Goal: Task Accomplishment & Management: Complete application form

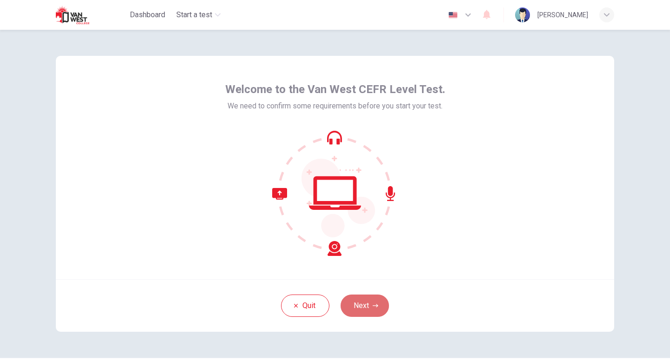
click at [374, 307] on icon "button" at bounding box center [376, 306] width 6 height 6
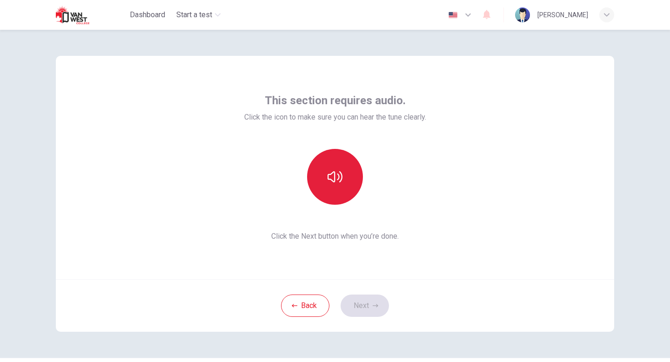
click at [347, 162] on button "button" at bounding box center [335, 177] width 56 height 56
click at [346, 162] on button "button" at bounding box center [335, 177] width 56 height 56
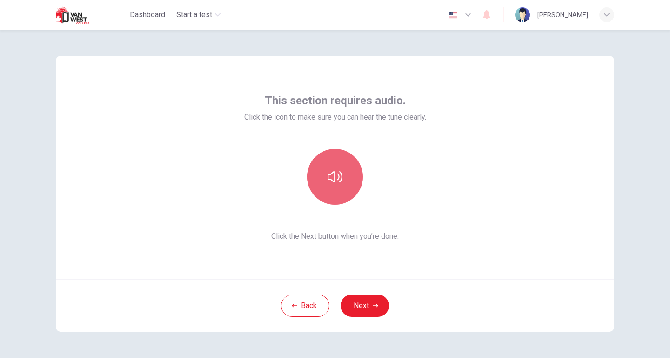
click at [346, 162] on button "button" at bounding box center [335, 177] width 56 height 56
click at [352, 182] on button "button" at bounding box center [335, 177] width 56 height 56
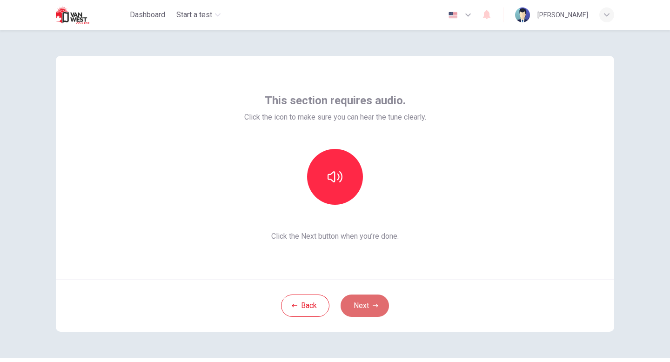
click at [365, 311] on button "Next" at bounding box center [365, 305] width 48 height 22
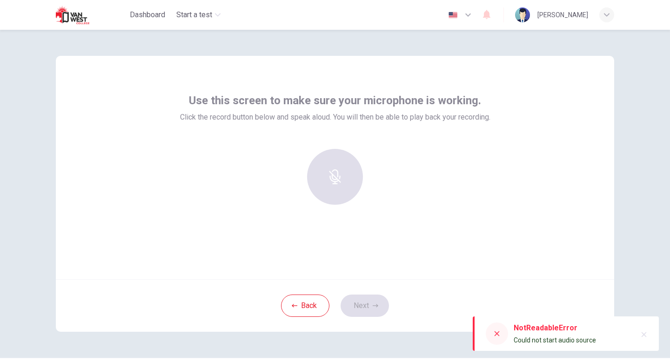
click at [328, 187] on div at bounding box center [335, 177] width 100 height 56
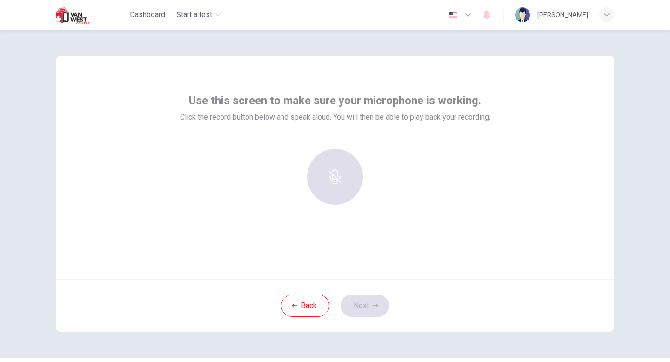
click at [328, 187] on div at bounding box center [335, 177] width 100 height 56
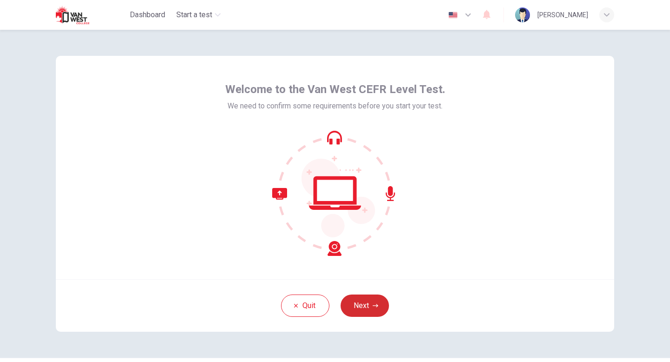
click at [373, 315] on button "Next" at bounding box center [365, 305] width 48 height 22
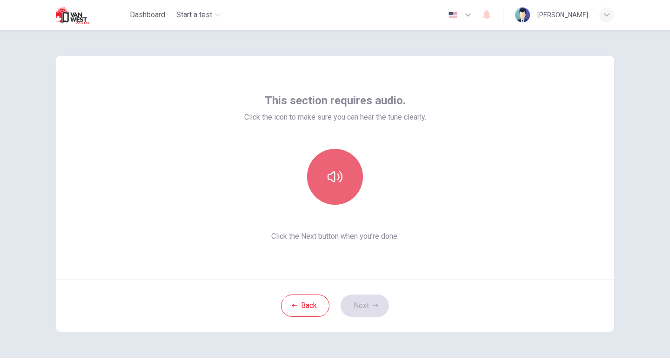
click at [342, 192] on button "button" at bounding box center [335, 177] width 56 height 56
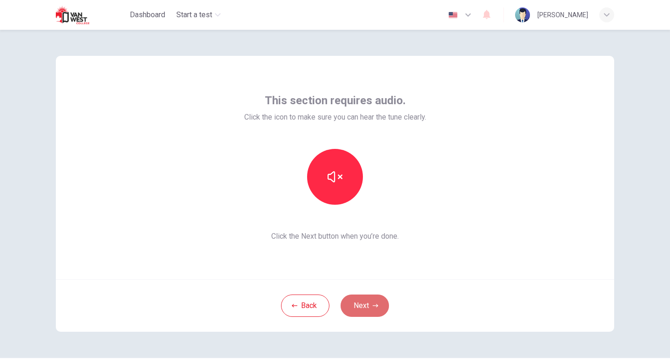
click at [363, 305] on button "Next" at bounding box center [365, 305] width 48 height 22
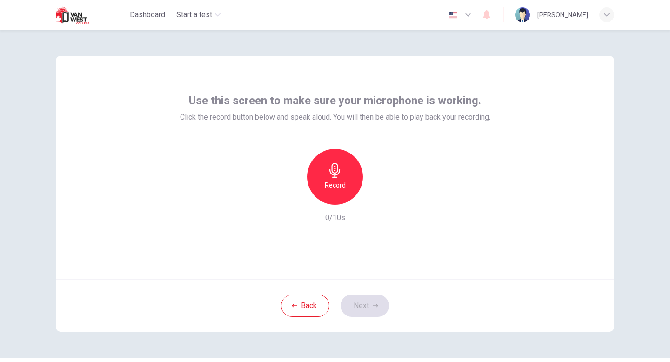
click at [352, 181] on div "Record" at bounding box center [335, 177] width 56 height 56
click at [376, 200] on icon "button" at bounding box center [377, 197] width 9 height 9
click at [364, 307] on button "Next" at bounding box center [365, 305] width 48 height 22
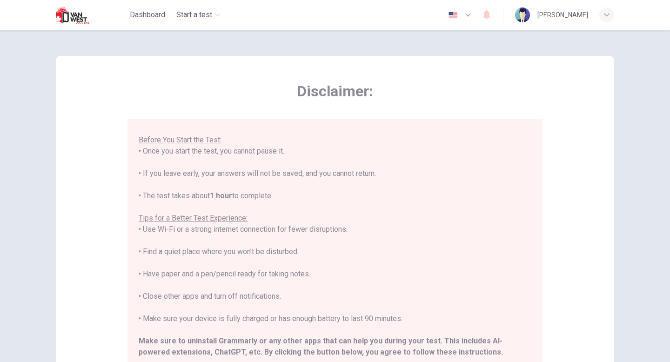
scroll to position [89, 0]
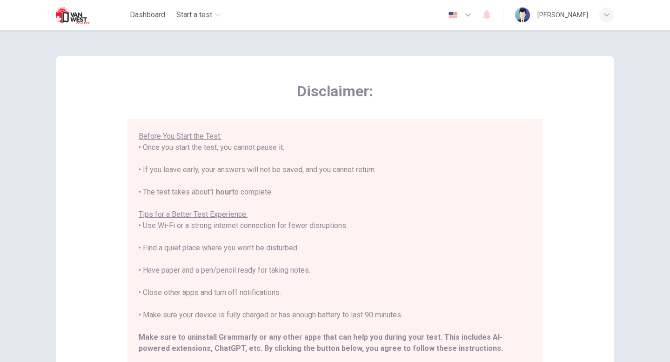
click at [471, 18] on icon "button" at bounding box center [467, 14] width 11 height 11
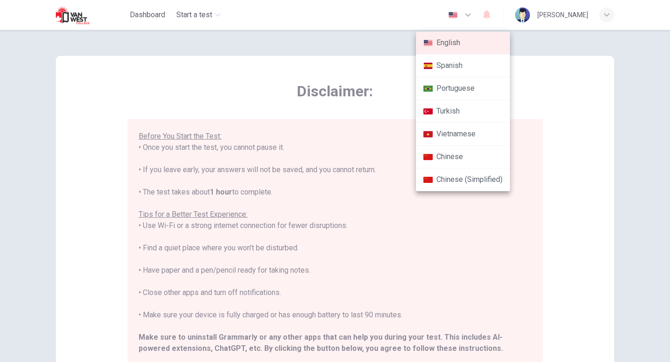
click at [369, 89] on div at bounding box center [335, 181] width 670 height 362
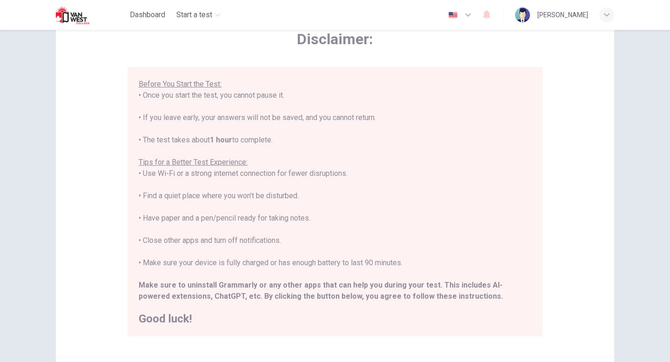
scroll to position [155, 0]
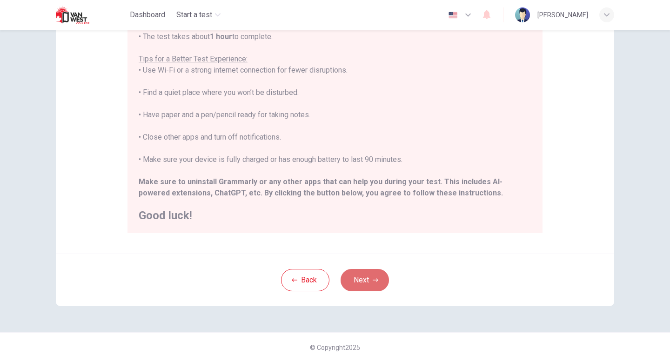
click at [377, 285] on button "Next" at bounding box center [365, 280] width 48 height 22
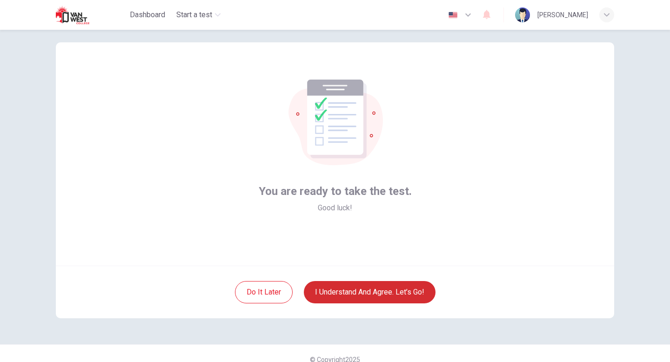
scroll to position [0, 0]
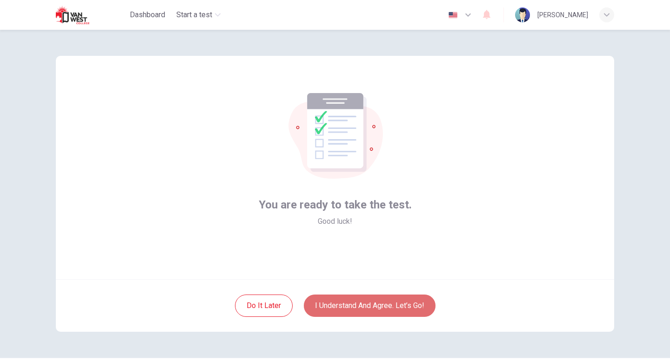
click at [372, 303] on button "I understand and agree. Let’s go!" at bounding box center [370, 305] width 132 height 22
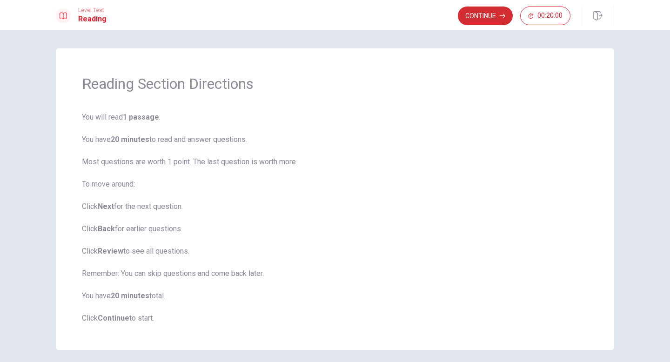
click at [475, 20] on button "Continue" at bounding box center [485, 16] width 55 height 19
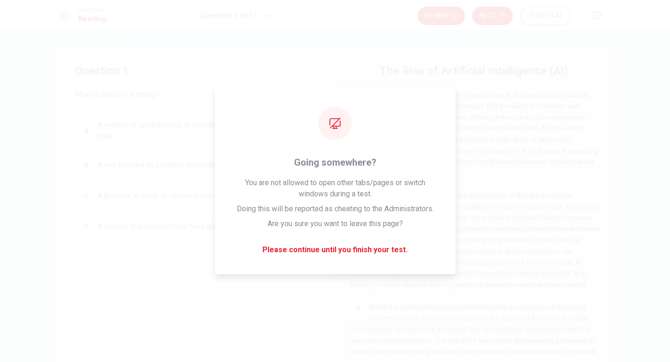
click at [119, 100] on span "What is machine learning?" at bounding box center [195, 94] width 242 height 11
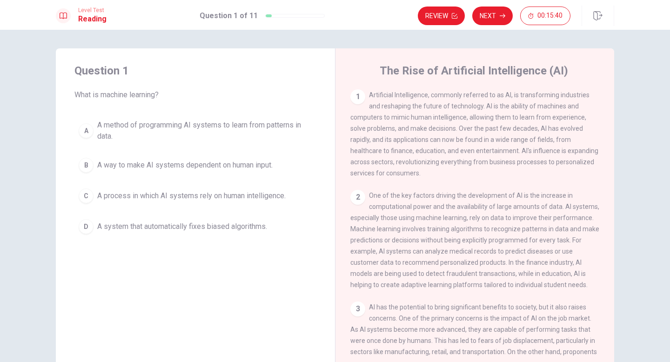
click at [91, 195] on div "C" at bounding box center [86, 195] width 15 height 15
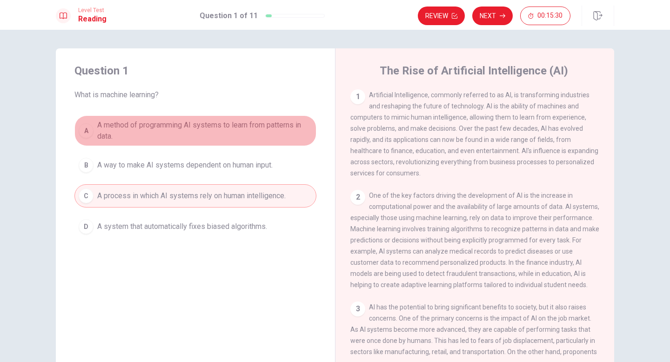
click at [89, 127] on div "A" at bounding box center [86, 130] width 15 height 15
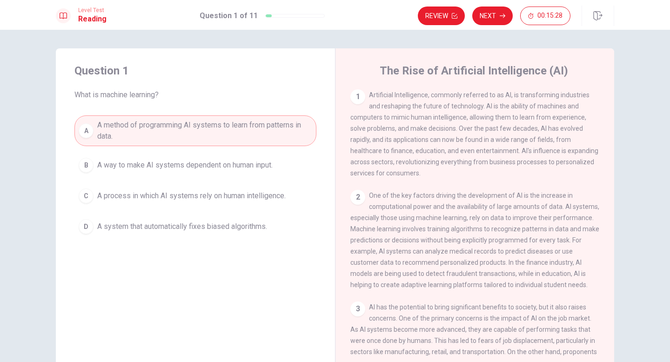
click at [493, 64] on h4 "The Rise of Artificial Intelligence (AI)" at bounding box center [474, 70] width 188 height 15
click at [492, 13] on button "Next" at bounding box center [492, 16] width 40 height 19
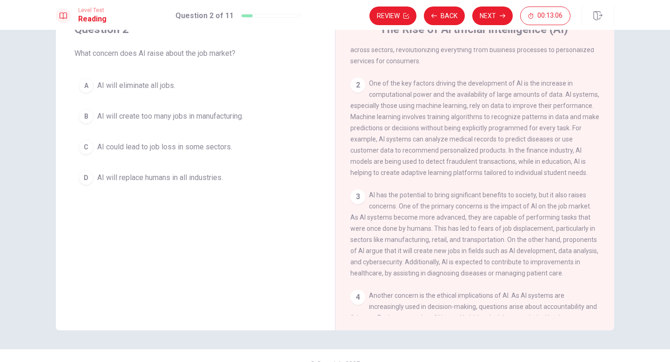
scroll to position [42, 0]
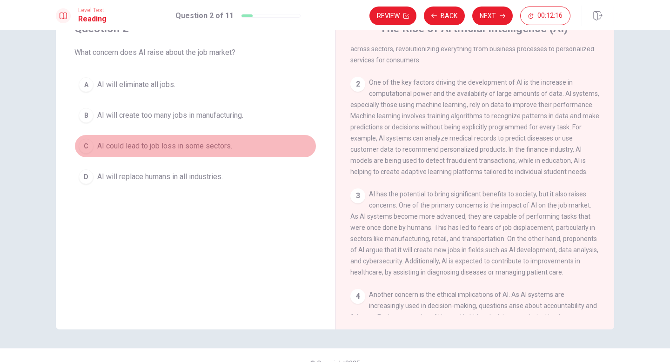
click at [91, 146] on div "C" at bounding box center [86, 146] width 15 height 15
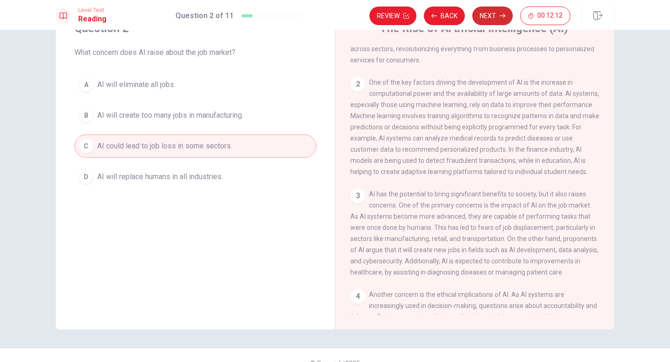
click at [492, 17] on button "Next" at bounding box center [492, 16] width 40 height 19
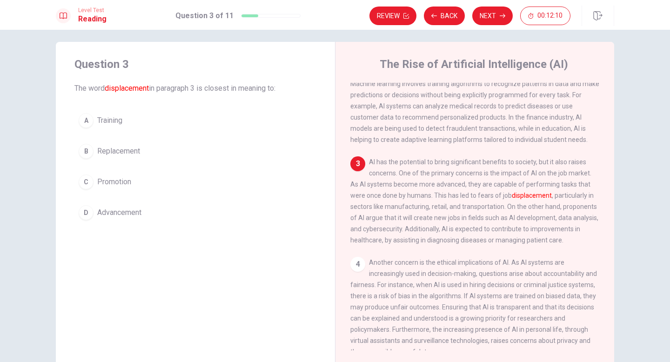
scroll to position [16, 0]
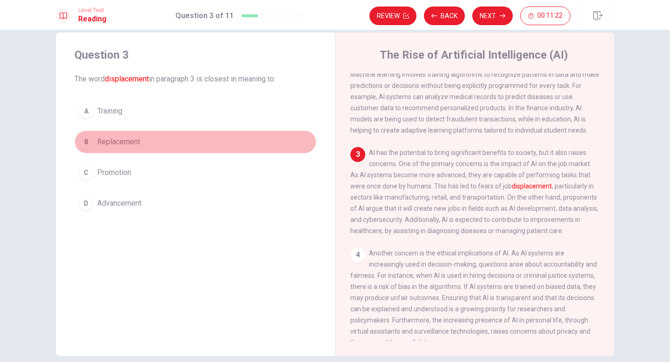
click at [83, 142] on div "B" at bounding box center [86, 141] width 15 height 15
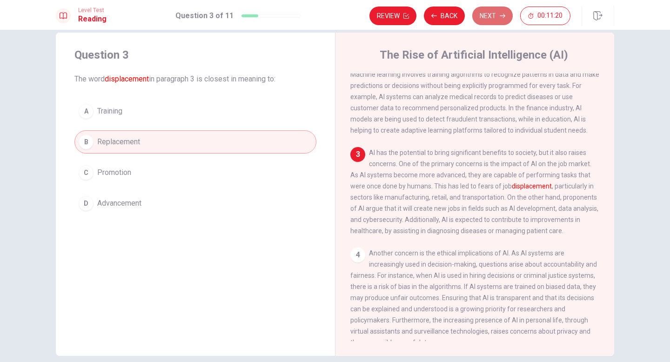
click at [498, 15] on button "Next" at bounding box center [492, 16] width 40 height 19
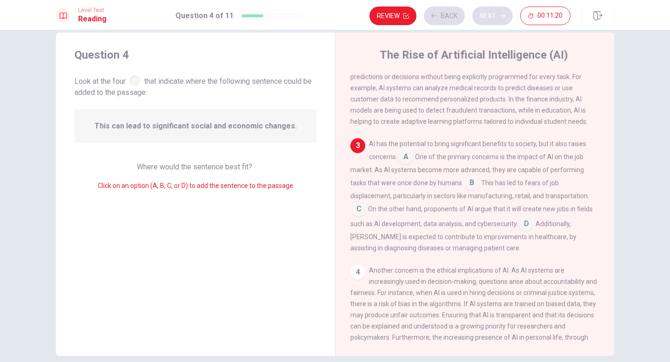
scroll to position [161, 0]
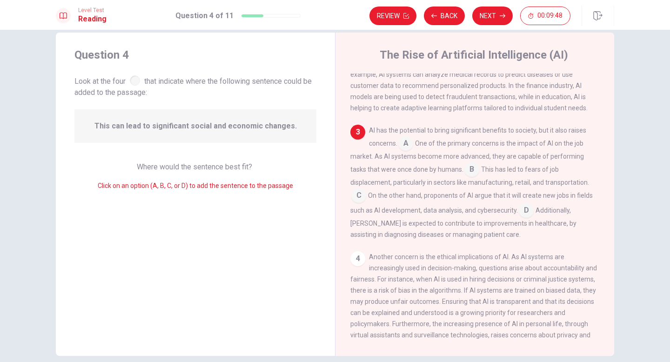
click at [519, 219] on input at bounding box center [526, 211] width 15 height 15
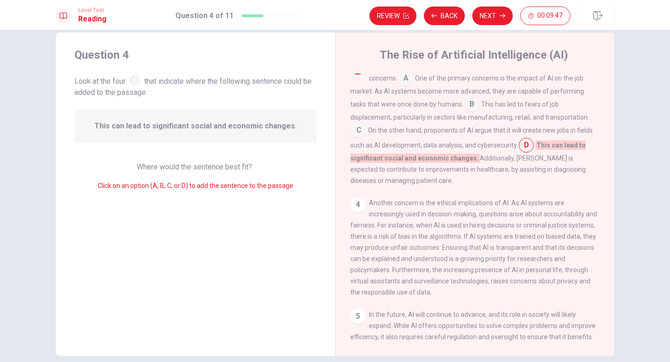
scroll to position [252, 0]
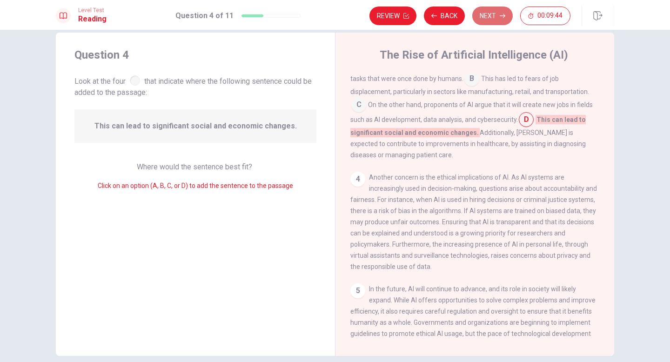
click at [497, 12] on button "Next" at bounding box center [492, 16] width 40 height 19
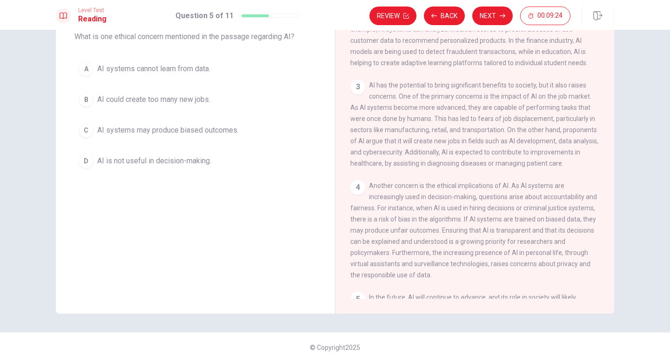
scroll to position [0, 0]
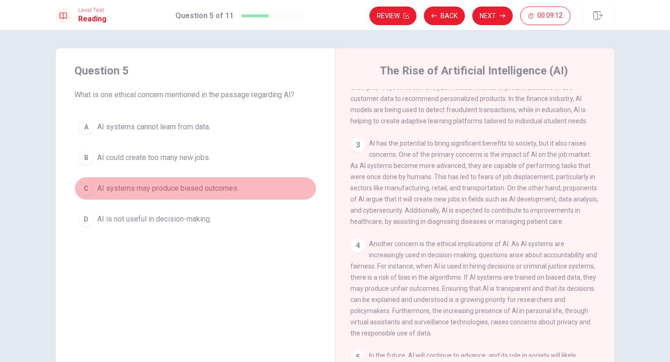
click at [85, 193] on div "C" at bounding box center [86, 188] width 15 height 15
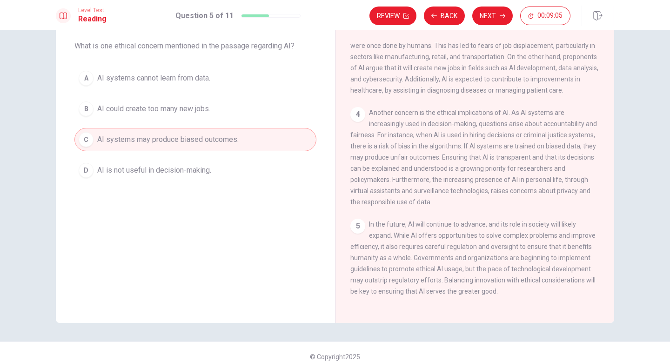
scroll to position [50, 0]
click at [493, 14] on button "Next" at bounding box center [492, 16] width 40 height 19
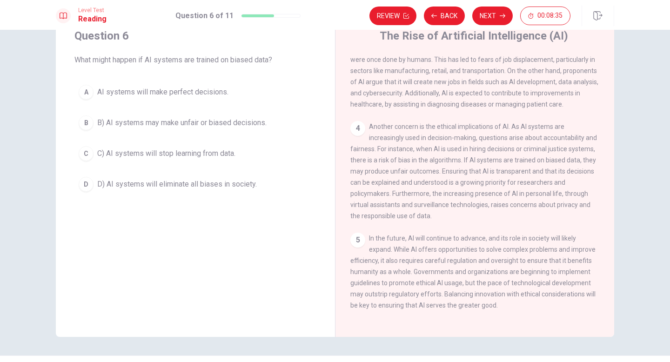
scroll to position [37, 0]
click at [87, 123] on div "B" at bounding box center [86, 121] width 15 height 15
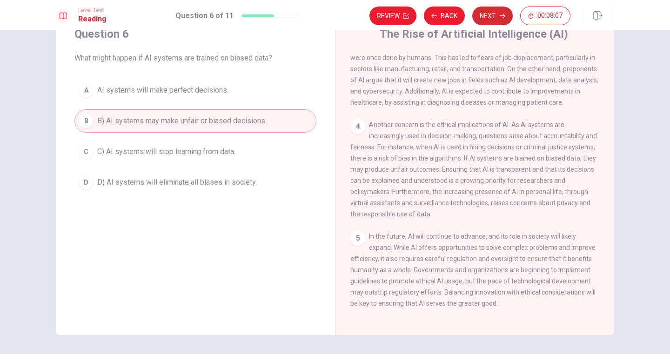
click at [507, 18] on button "Next" at bounding box center [492, 16] width 40 height 19
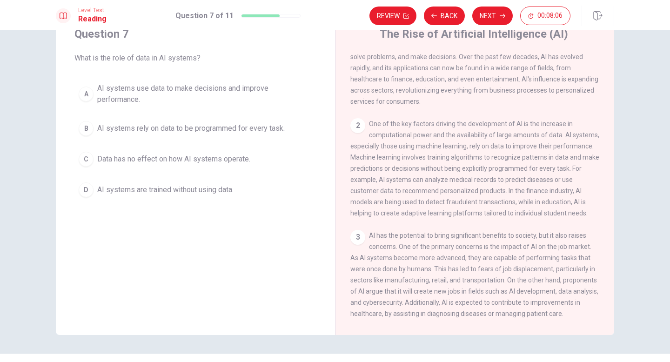
scroll to position [0, 0]
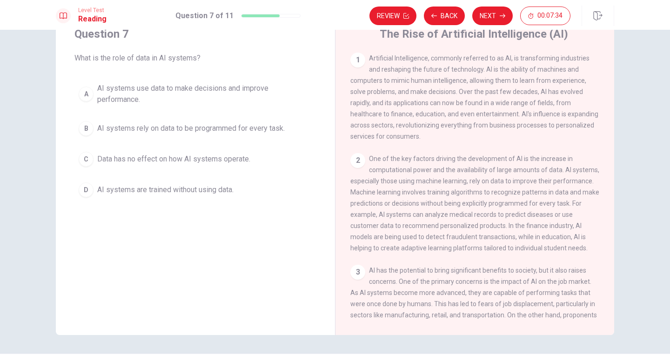
click at [87, 126] on div "B" at bounding box center [86, 128] width 15 height 15
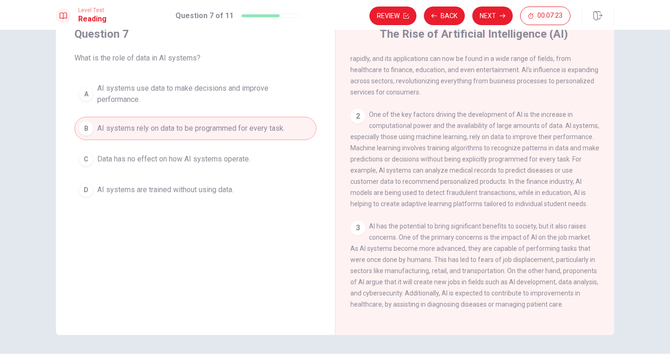
scroll to position [37, 0]
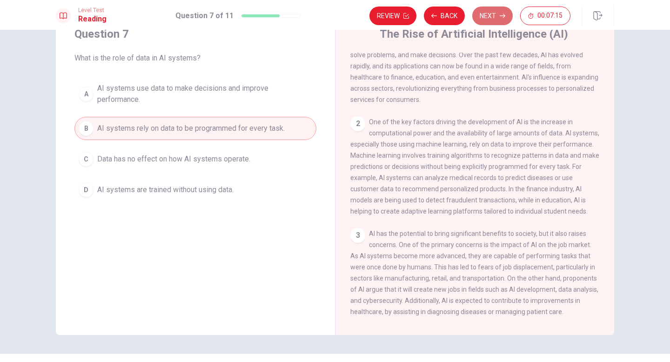
click at [495, 14] on button "Next" at bounding box center [492, 16] width 40 height 19
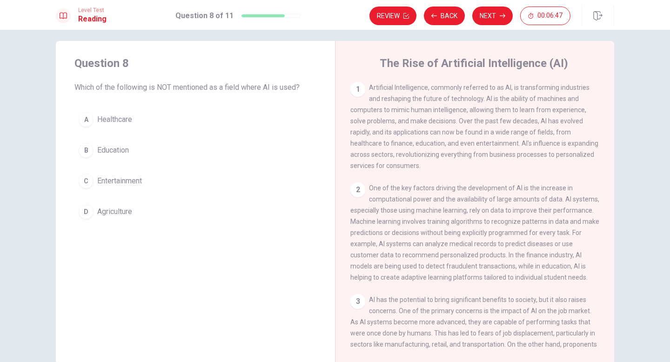
scroll to position [4, 0]
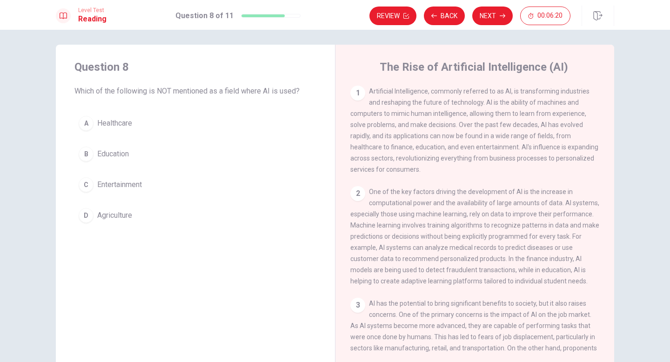
click at [85, 223] on button "D Agriculture" at bounding box center [195, 215] width 242 height 23
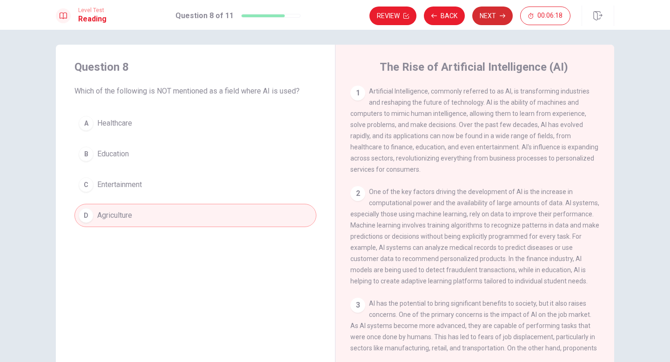
click at [501, 19] on button "Next" at bounding box center [492, 16] width 40 height 19
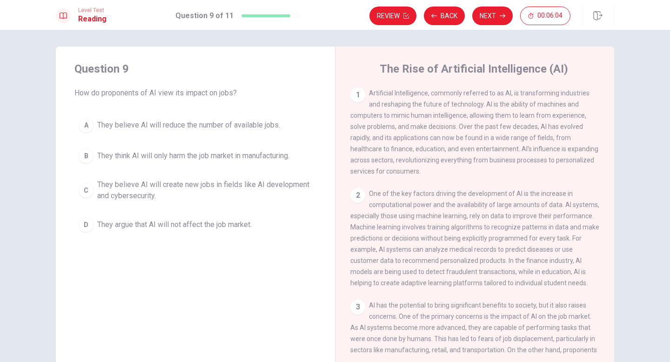
scroll to position [0, 0]
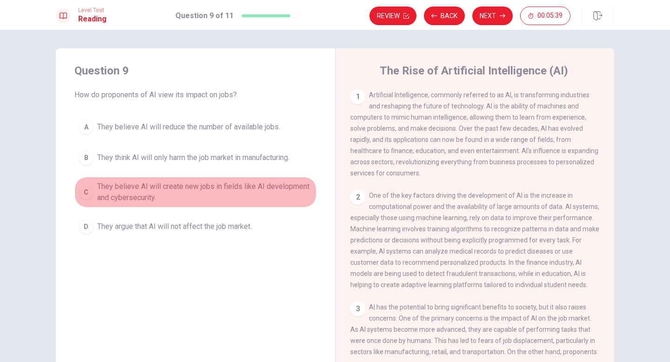
click at [90, 192] on div "C" at bounding box center [86, 192] width 15 height 15
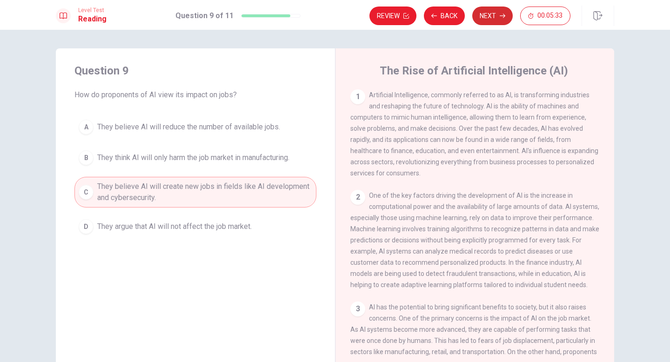
click at [487, 21] on button "Next" at bounding box center [492, 16] width 40 height 19
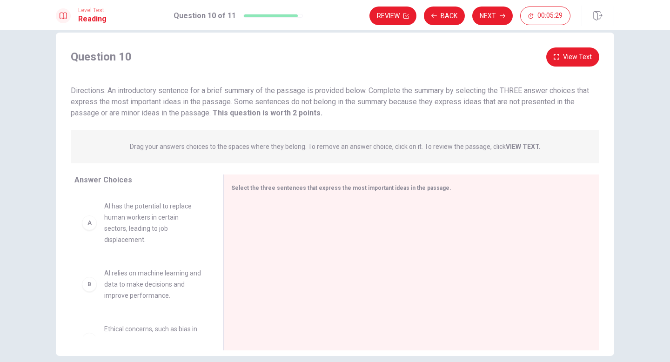
scroll to position [13, 0]
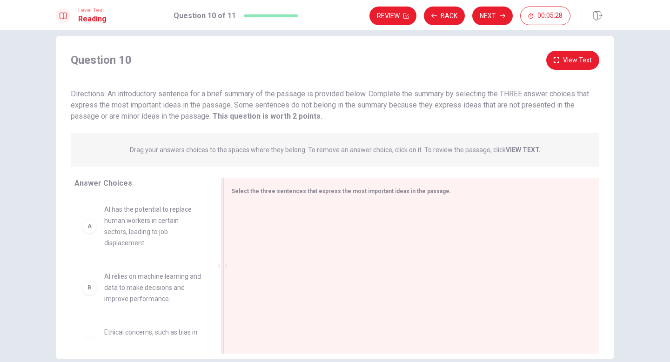
click at [395, 205] on div at bounding box center [407, 266] width 353 height 125
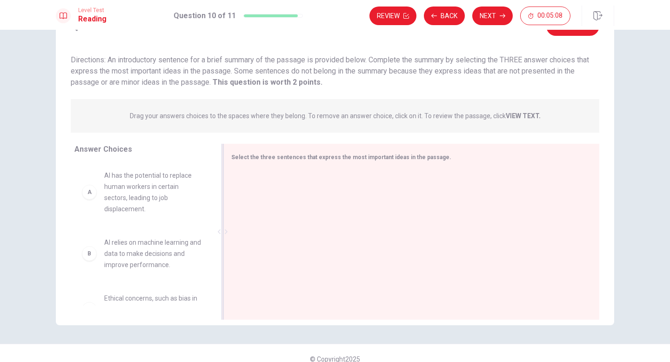
scroll to position [33, 0]
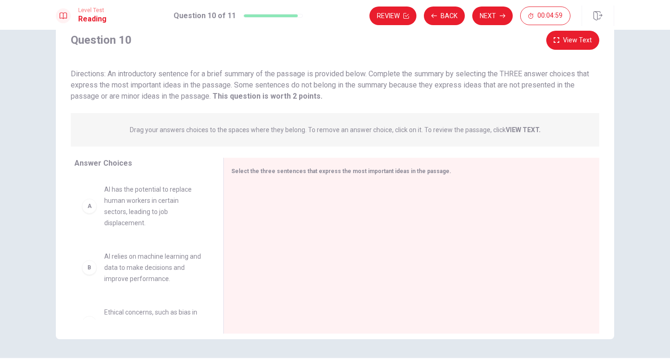
click at [92, 208] on div "A" at bounding box center [89, 206] width 15 height 15
click at [94, 207] on div "A" at bounding box center [89, 206] width 15 height 15
click at [92, 207] on div "A" at bounding box center [89, 206] width 15 height 15
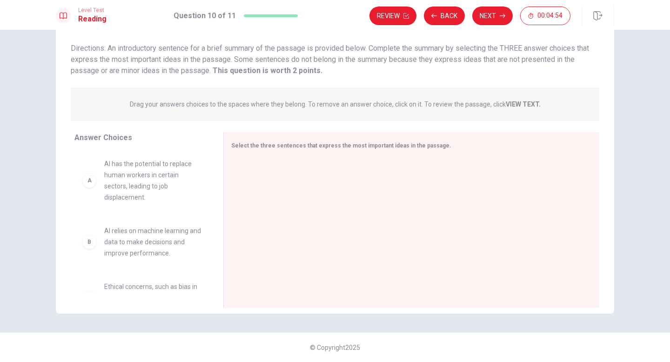
click at [93, 180] on div "A" at bounding box center [89, 180] width 15 height 15
click at [87, 182] on div "A" at bounding box center [89, 180] width 15 height 15
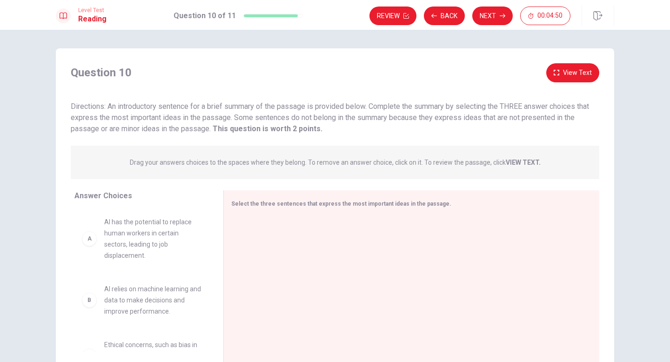
click at [278, 154] on div "Drag your answers choices to the spaces where they belong. To remove an answer …" at bounding box center [335, 162] width 528 height 33
click at [268, 201] on span "Select the three sentences that express the most important ideas in the passage." at bounding box center [341, 203] width 220 height 7
click at [257, 225] on div at bounding box center [407, 279] width 353 height 125
click at [265, 221] on div at bounding box center [407, 279] width 353 height 125
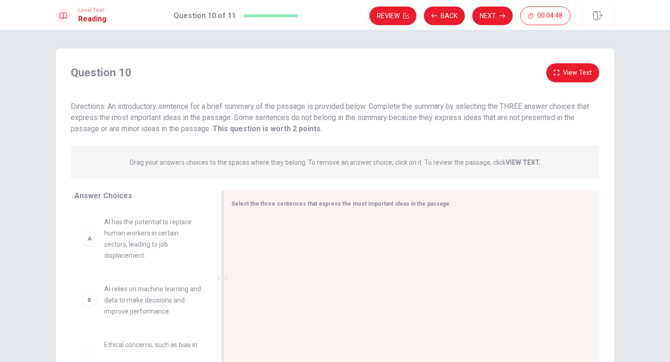
click at [265, 221] on div at bounding box center [407, 279] width 353 height 125
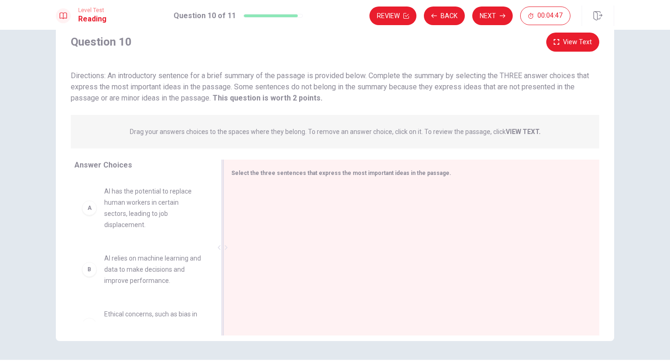
scroll to position [58, 0]
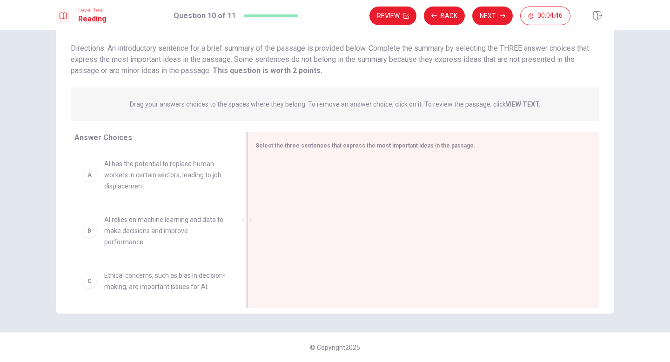
drag, startPoint x: 223, startPoint y: 220, endPoint x: 247, endPoint y: 220, distance: 24.2
click at [247, 220] on div at bounding box center [247, 220] width 2 height 176
click at [274, 203] on div at bounding box center [420, 221] width 328 height 125
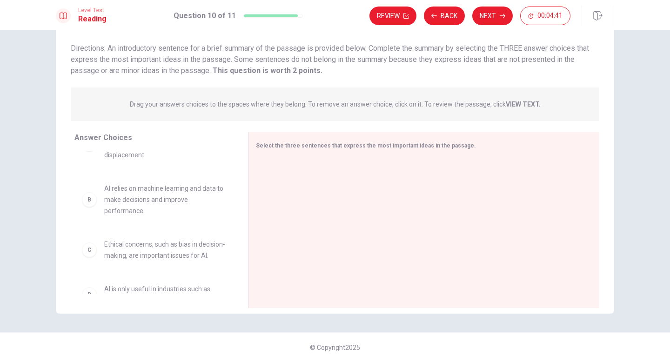
scroll to position [0, 0]
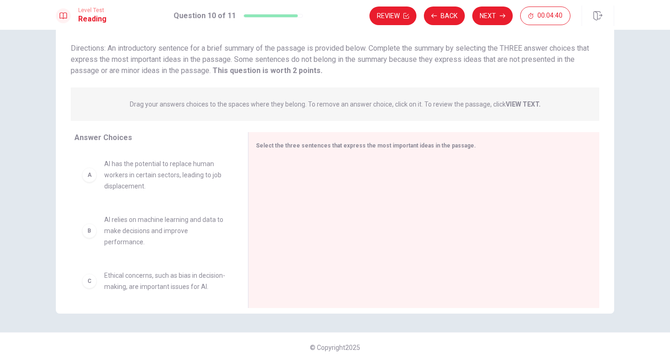
click at [94, 177] on div "A" at bounding box center [89, 174] width 15 height 15
click at [88, 177] on div "A" at bounding box center [89, 174] width 15 height 15
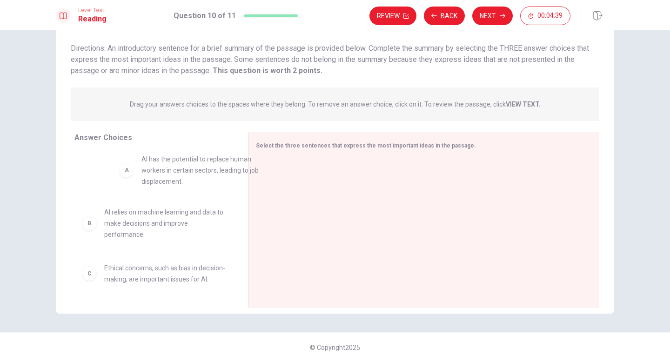
drag, startPoint x: 141, startPoint y: 177, endPoint x: 180, endPoint y: 172, distance: 39.8
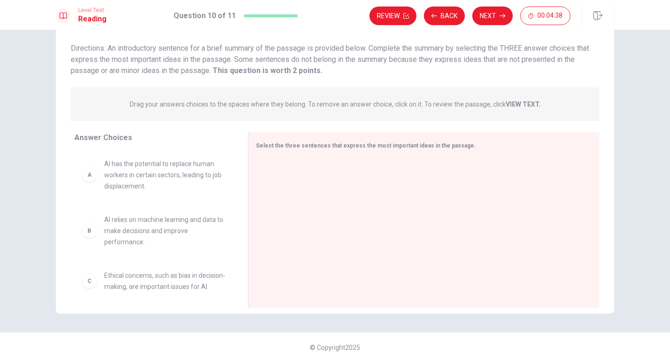
click at [206, 210] on div "B AI relies on machine learning and data to make decisions and improve performa…" at bounding box center [153, 231] width 159 height 48
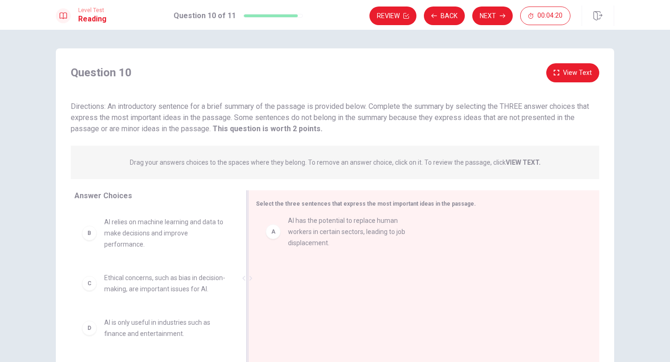
drag, startPoint x: 145, startPoint y: 228, endPoint x: 341, endPoint y: 229, distance: 196.3
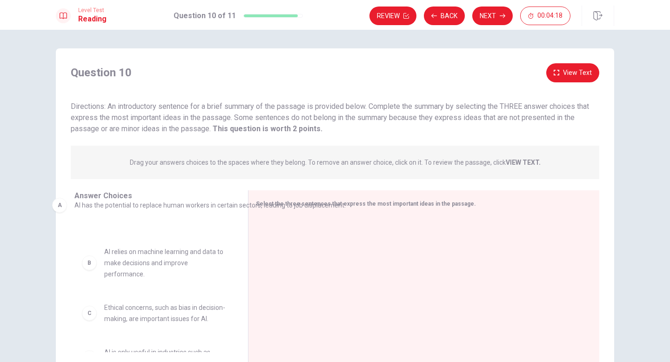
drag, startPoint x: 341, startPoint y: 229, endPoint x: 125, endPoint y: 204, distance: 217.4
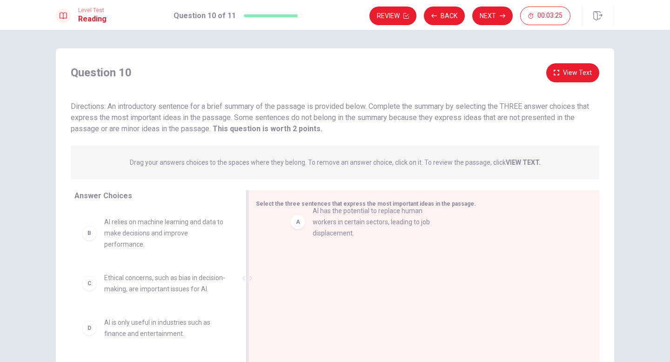
drag, startPoint x: 89, startPoint y: 237, endPoint x: 298, endPoint y: 228, distance: 209.1
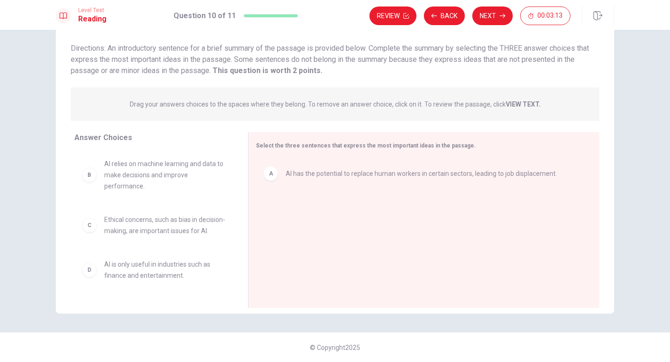
scroll to position [106, 0]
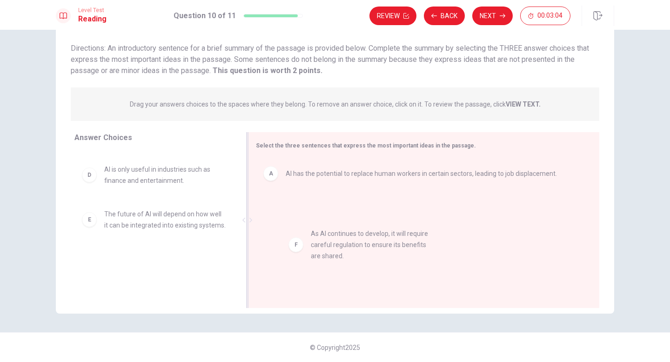
drag, startPoint x: 94, startPoint y: 272, endPoint x: 305, endPoint y: 242, distance: 212.4
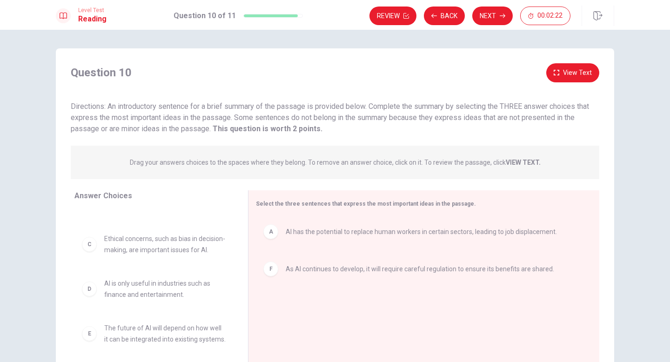
scroll to position [0, 0]
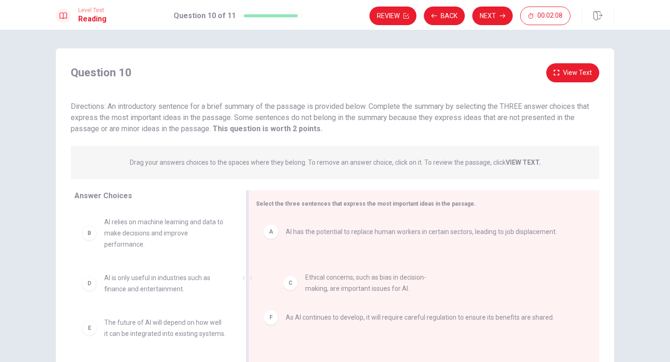
drag, startPoint x: 89, startPoint y: 291, endPoint x: 291, endPoint y: 291, distance: 201.9
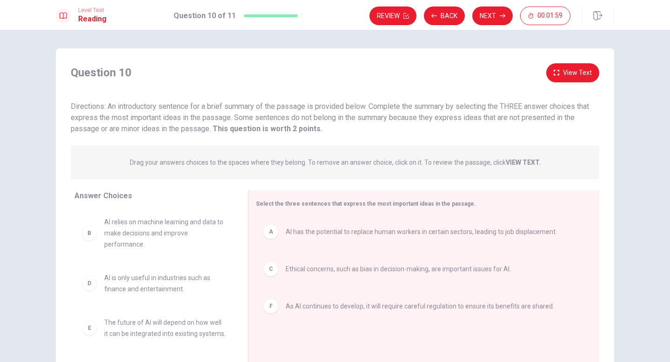
click at [568, 77] on button "View Text" at bounding box center [572, 72] width 53 height 19
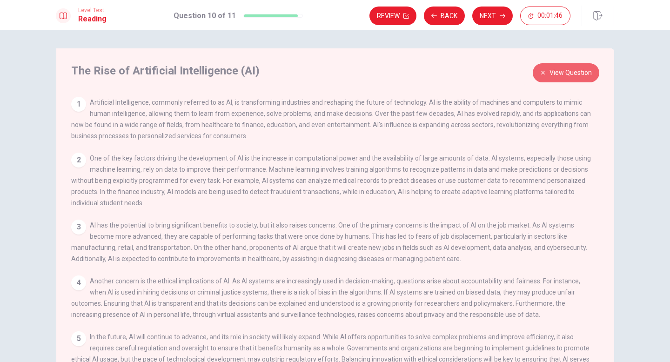
click at [569, 73] on button "View Question" at bounding box center [566, 72] width 67 height 19
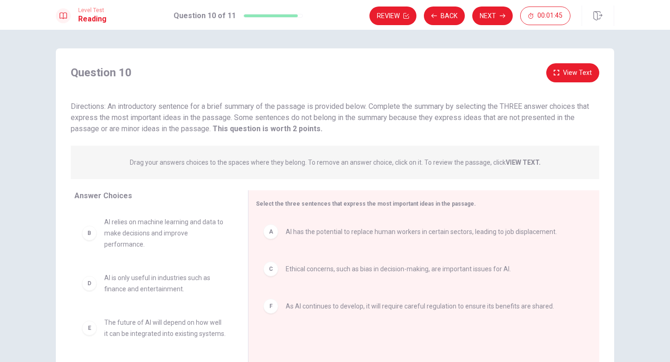
click at [564, 73] on button "View Text" at bounding box center [572, 72] width 53 height 19
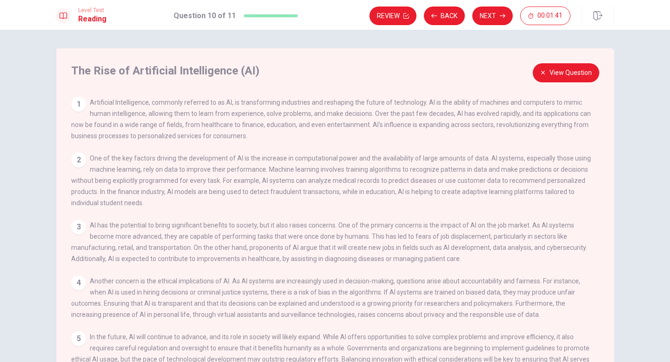
click at [541, 89] on div "The Rise of Artificial Intelligence (AI) View Question 1 Artificial Intelligenc…" at bounding box center [335, 209] width 558 height 323
click at [498, 15] on button "Next" at bounding box center [492, 16] width 40 height 19
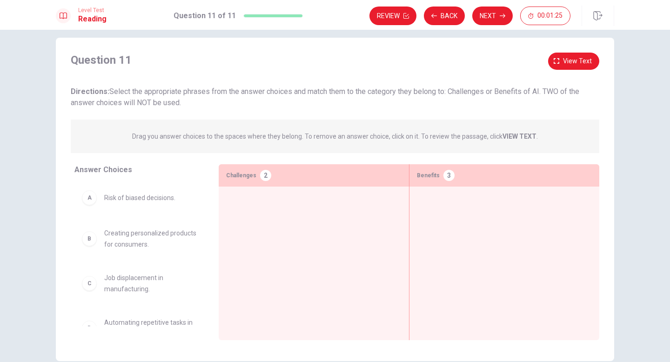
scroll to position [32, 0]
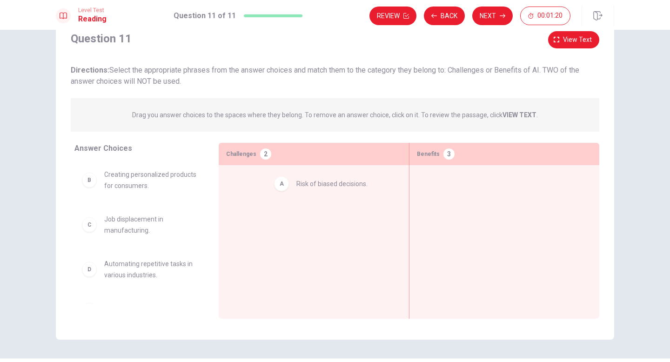
drag, startPoint x: 90, startPoint y: 178, endPoint x: 298, endPoint y: 186, distance: 208.1
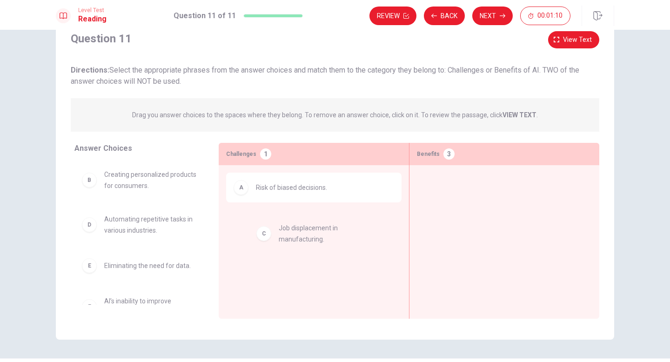
drag, startPoint x: 88, startPoint y: 226, endPoint x: 267, endPoint y: 235, distance: 179.3
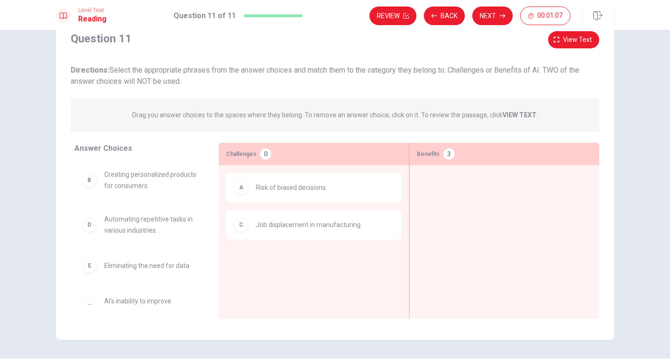
scroll to position [0, 0]
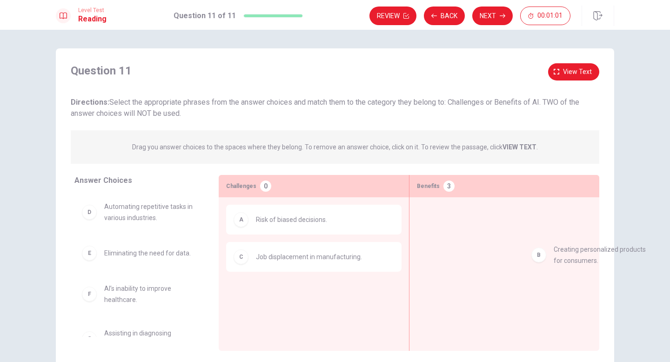
drag, startPoint x: 92, startPoint y: 217, endPoint x: 546, endPoint y: 261, distance: 456.2
click at [546, 261] on div at bounding box center [504, 260] width 175 height 110
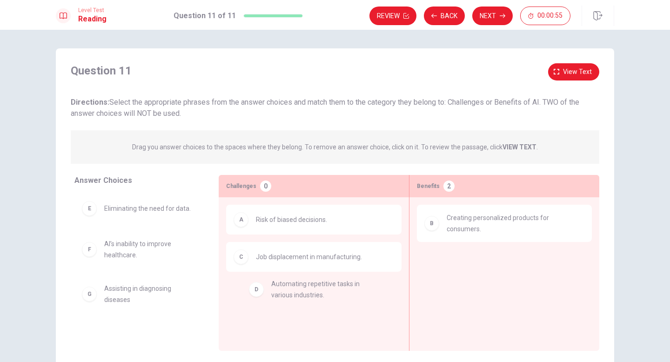
drag, startPoint x: 92, startPoint y: 214, endPoint x: 264, endPoint y: 292, distance: 189.6
drag, startPoint x: 112, startPoint y: 212, endPoint x: 279, endPoint y: 294, distance: 185.4
drag, startPoint x: 85, startPoint y: 207, endPoint x: 278, endPoint y: 294, distance: 212.2
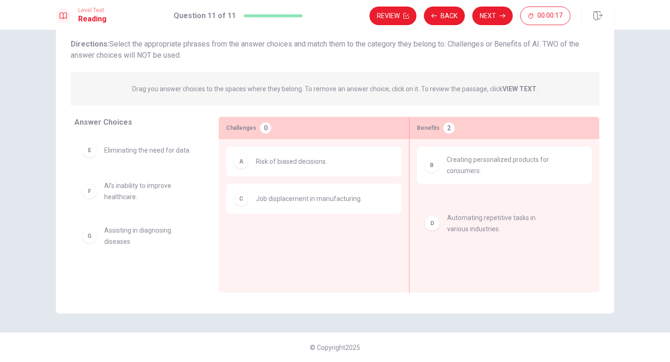
drag, startPoint x: 89, startPoint y: 159, endPoint x: 444, endPoint y: 225, distance: 361.1
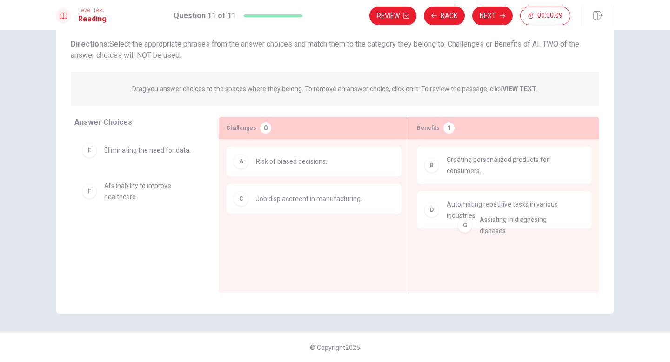
drag, startPoint x: 87, startPoint y: 238, endPoint x: 476, endPoint y: 228, distance: 389.0
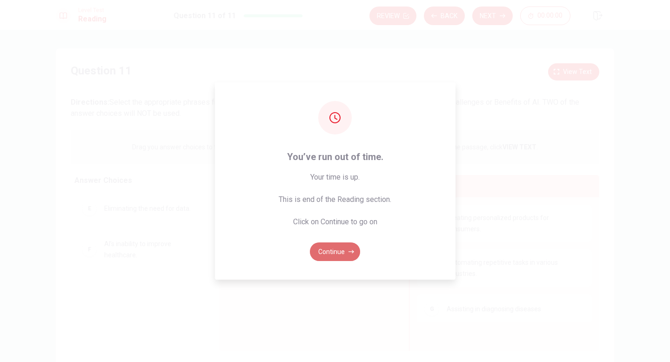
click at [340, 254] on button "Continue" at bounding box center [335, 251] width 50 height 19
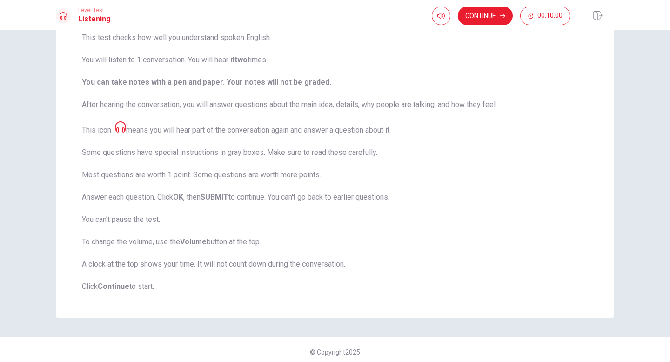
scroll to position [84, 0]
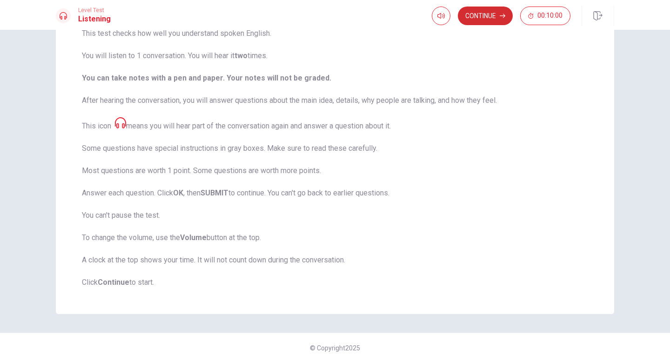
click at [483, 20] on button "Continue" at bounding box center [485, 16] width 55 height 19
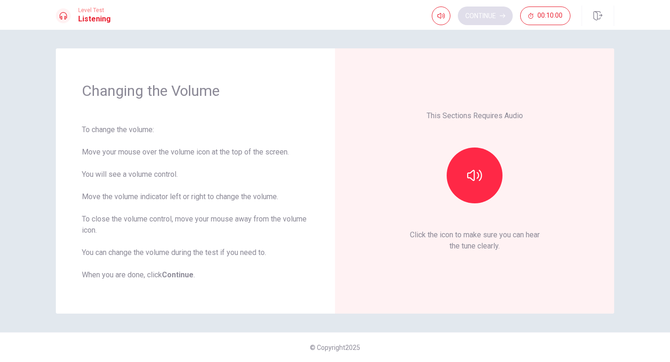
scroll to position [0, 0]
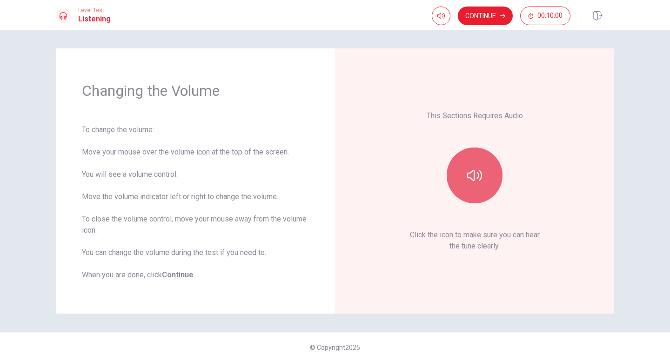
click at [466, 178] on button "button" at bounding box center [475, 175] width 56 height 56
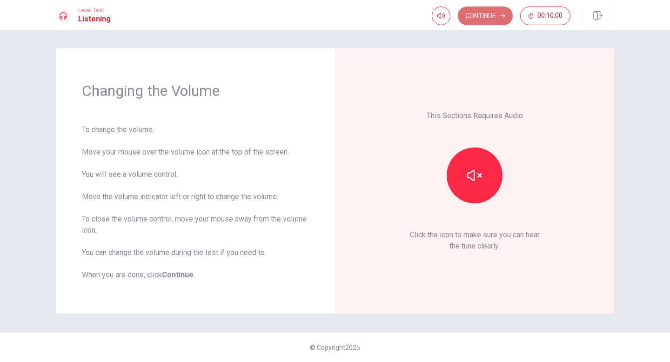
click at [482, 18] on button "Continue" at bounding box center [485, 16] width 55 height 19
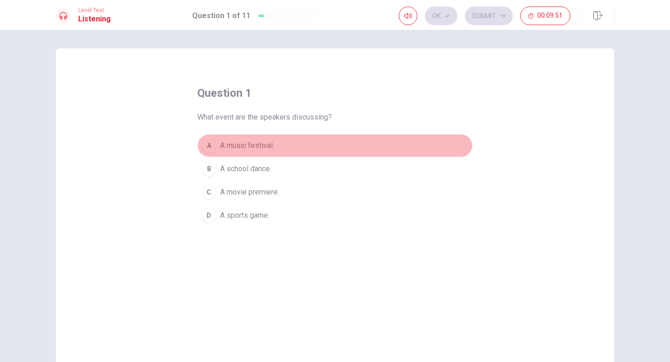
click at [209, 147] on div "A" at bounding box center [208, 145] width 15 height 15
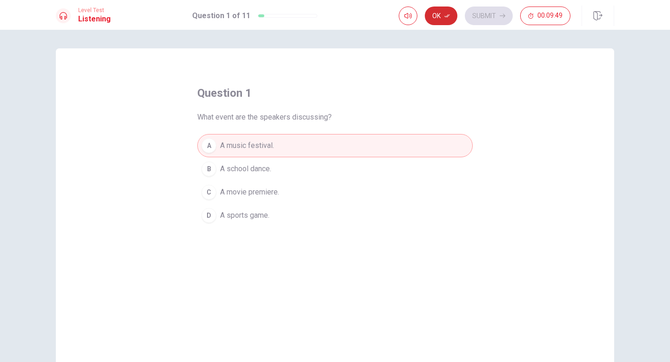
click at [442, 12] on button "Ok" at bounding box center [441, 16] width 33 height 19
click at [480, 16] on button "Submit" at bounding box center [489, 16] width 48 height 19
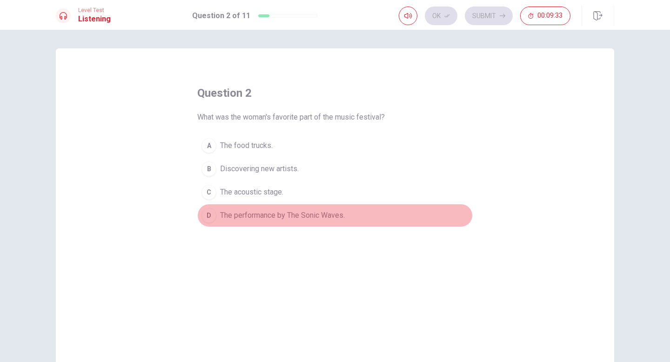
click at [210, 214] on div "D" at bounding box center [208, 215] width 15 height 15
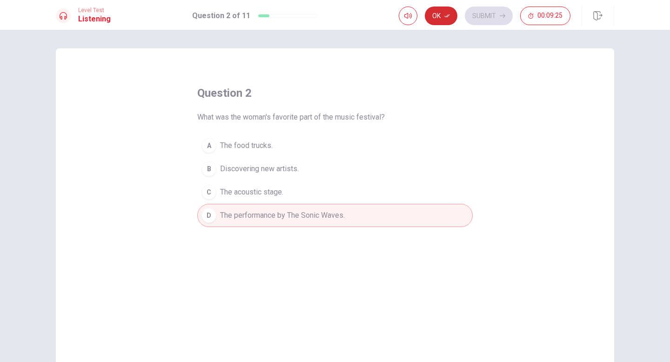
click at [443, 14] on button "Ok" at bounding box center [441, 16] width 33 height 19
click at [494, 21] on button "Submit" at bounding box center [489, 16] width 48 height 19
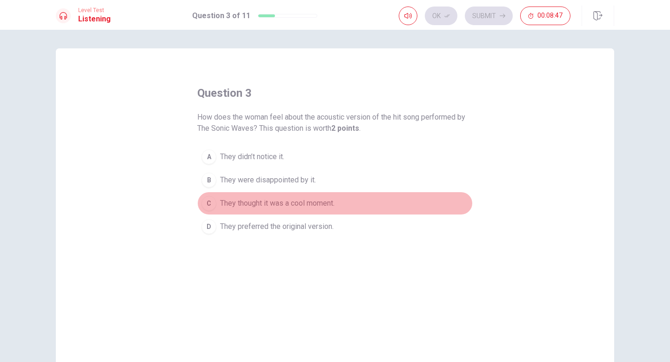
click at [202, 203] on div "C" at bounding box center [208, 203] width 15 height 15
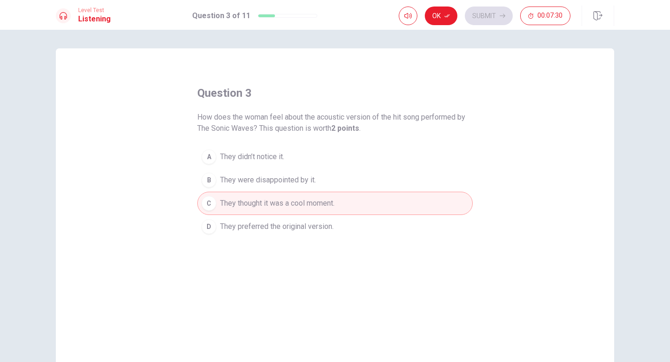
click at [203, 152] on div "A" at bounding box center [208, 156] width 15 height 15
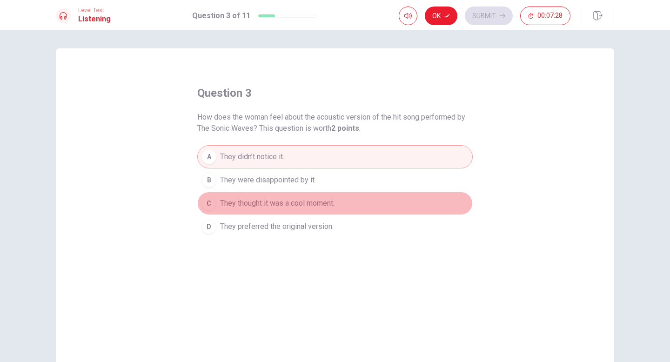
click at [203, 205] on div "C" at bounding box center [208, 203] width 15 height 15
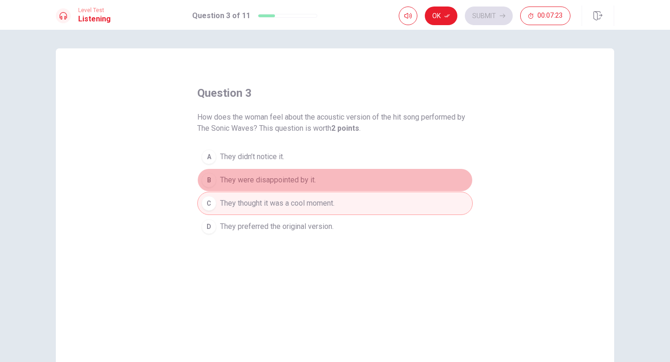
click at [206, 171] on button "B They were disappointed by it." at bounding box center [334, 179] width 275 height 23
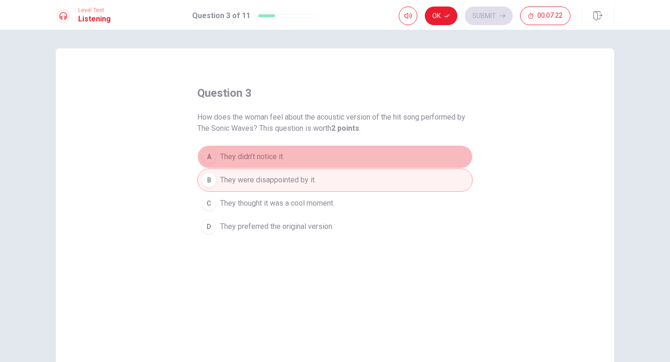
click at [209, 154] on div "A" at bounding box center [208, 156] width 15 height 15
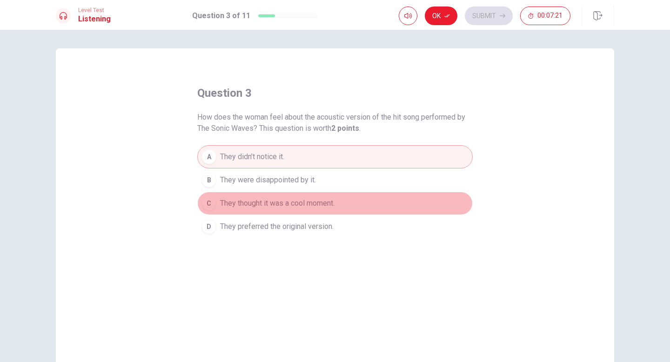
click at [207, 206] on div "C" at bounding box center [208, 203] width 15 height 15
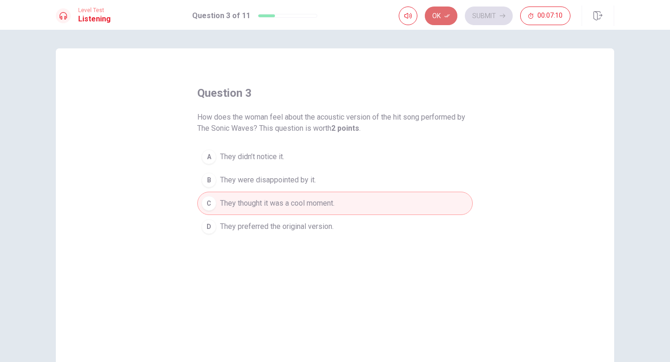
click at [432, 18] on button "Ok" at bounding box center [441, 16] width 33 height 19
click at [492, 19] on button "Submit" at bounding box center [489, 16] width 48 height 19
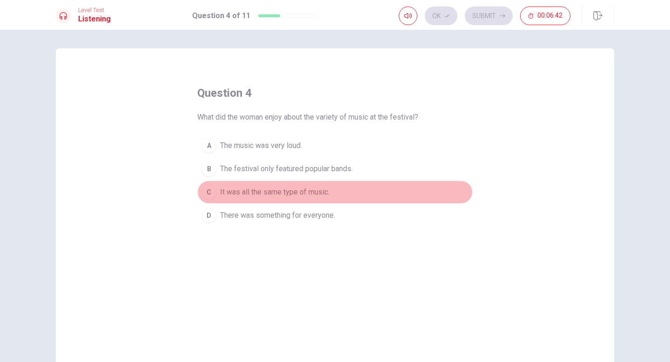
click at [214, 195] on div "C" at bounding box center [208, 192] width 15 height 15
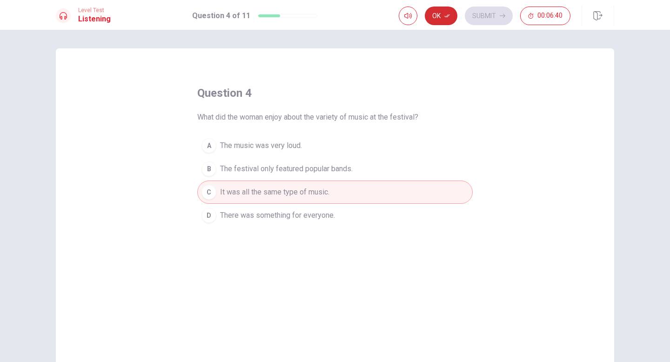
click at [443, 14] on button "Ok" at bounding box center [441, 16] width 33 height 19
click at [481, 15] on button "Submit" at bounding box center [489, 16] width 48 height 19
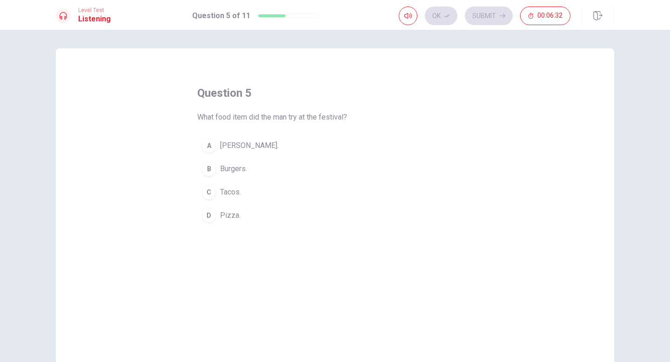
click at [212, 145] on div "A" at bounding box center [208, 145] width 15 height 15
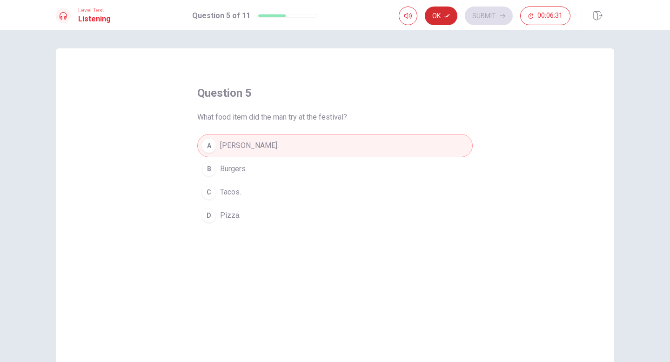
click at [443, 21] on button "Ok" at bounding box center [441, 16] width 33 height 19
click at [484, 16] on button "Submit" at bounding box center [489, 16] width 48 height 19
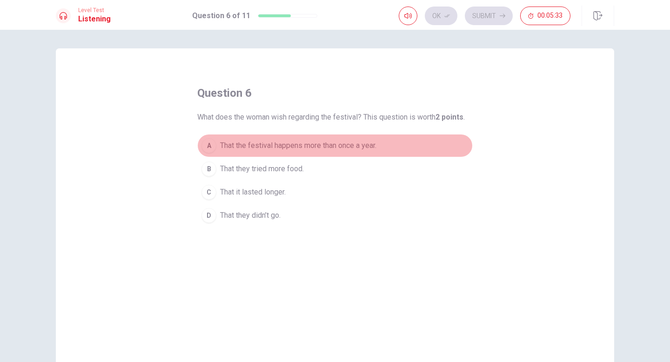
click at [209, 144] on div "A" at bounding box center [208, 145] width 15 height 15
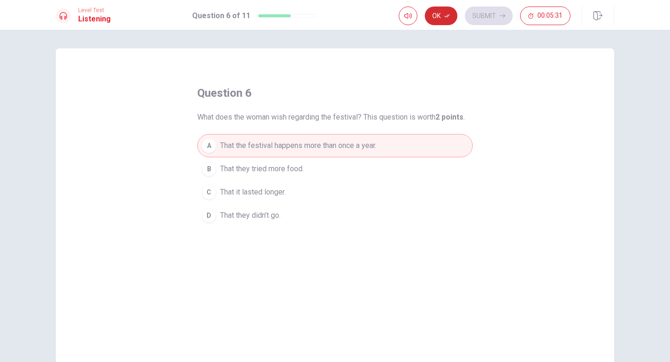
click at [438, 22] on button "Ok" at bounding box center [441, 16] width 33 height 19
click at [478, 15] on button "Submit" at bounding box center [489, 16] width 48 height 19
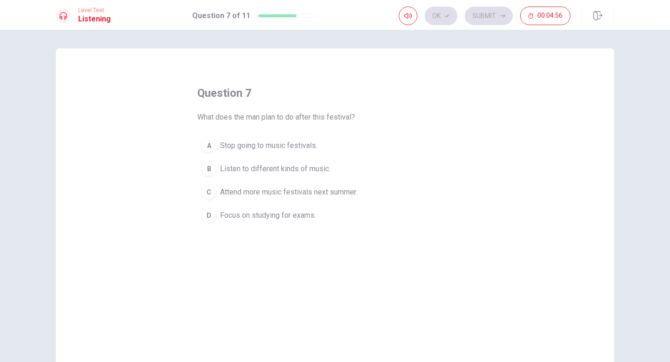
click at [210, 191] on div "C" at bounding box center [208, 192] width 15 height 15
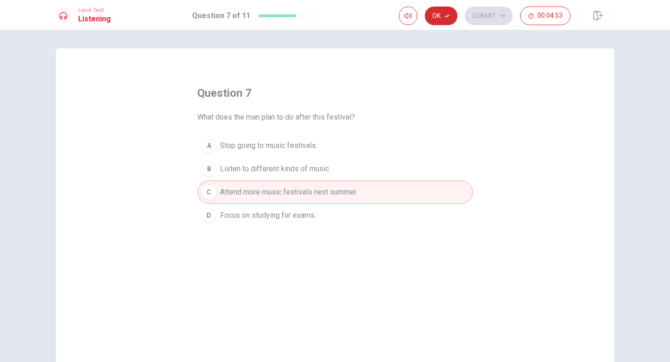
click at [435, 14] on button "Ok" at bounding box center [441, 16] width 33 height 19
click at [495, 19] on button "Submit" at bounding box center [489, 16] width 48 height 19
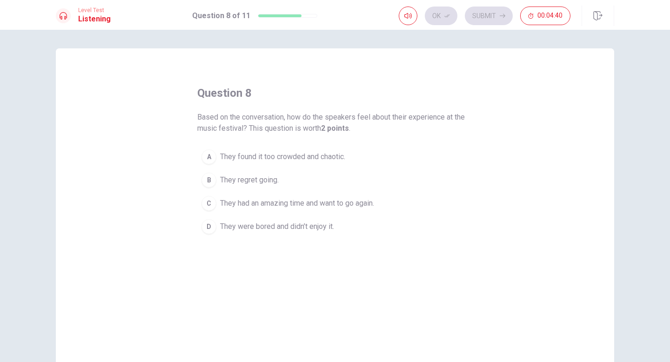
click at [213, 154] on div "A" at bounding box center [208, 156] width 15 height 15
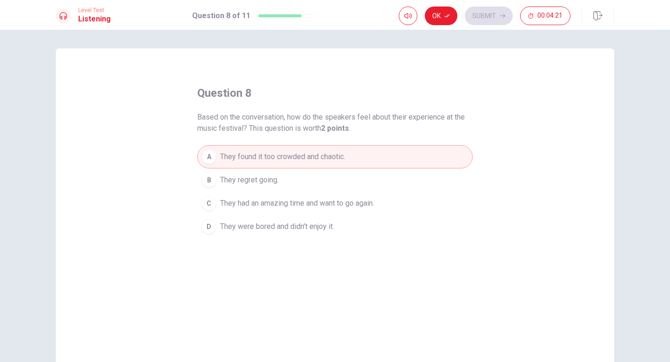
click at [208, 193] on button "C They had an amazing time and want to go again." at bounding box center [334, 203] width 275 height 23
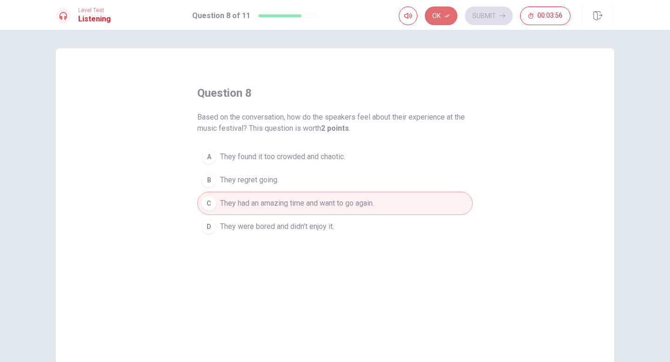
click at [445, 13] on icon "button" at bounding box center [447, 16] width 6 height 6
click at [479, 14] on button "Submit" at bounding box center [489, 16] width 48 height 19
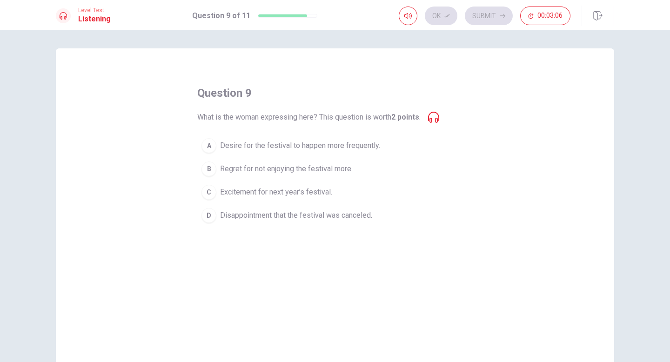
click at [207, 141] on div "A" at bounding box center [208, 145] width 15 height 15
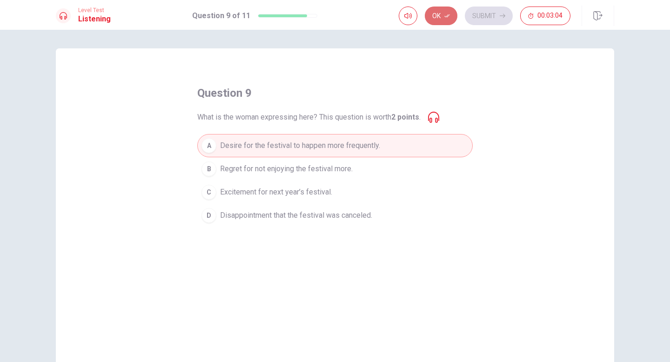
click at [442, 10] on button "Ok" at bounding box center [441, 16] width 33 height 19
click at [489, 17] on button "Submit" at bounding box center [489, 16] width 48 height 19
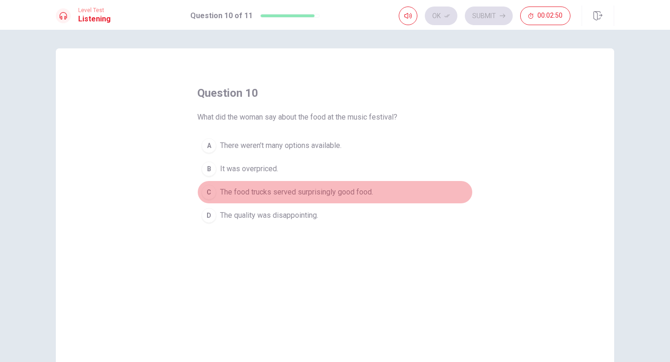
click at [214, 192] on div "C" at bounding box center [208, 192] width 15 height 15
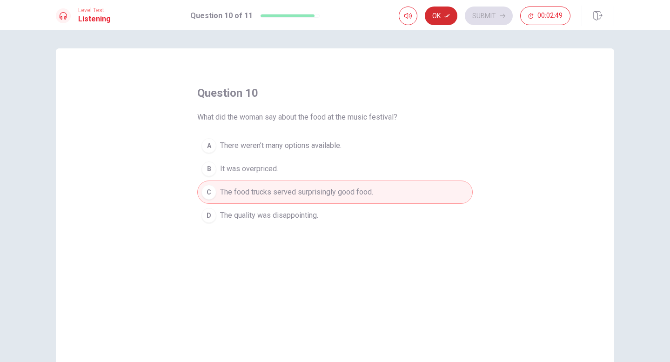
click at [442, 16] on button "Ok" at bounding box center [441, 16] width 33 height 19
click at [497, 21] on button "Submit" at bounding box center [489, 16] width 48 height 19
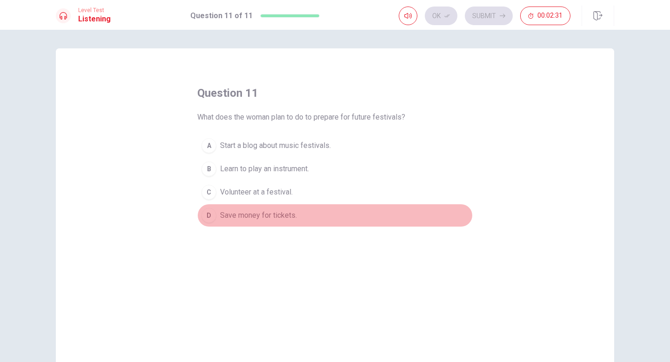
click at [207, 219] on div "D" at bounding box center [208, 215] width 15 height 15
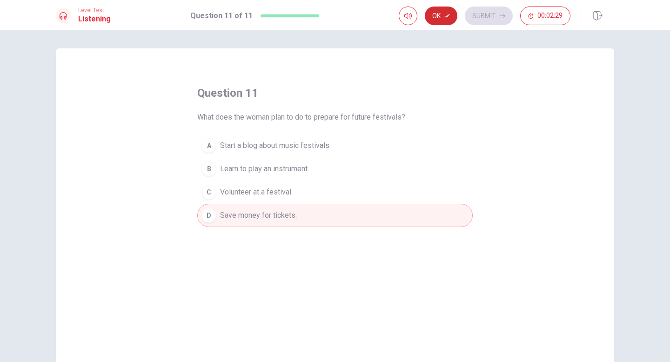
click at [441, 16] on button "Ok" at bounding box center [441, 16] width 33 height 19
click at [483, 16] on button "Submit" at bounding box center [489, 16] width 48 height 19
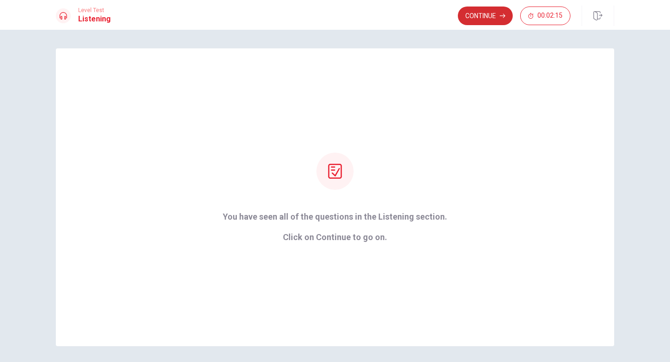
click at [469, 17] on button "Continue" at bounding box center [485, 16] width 55 height 19
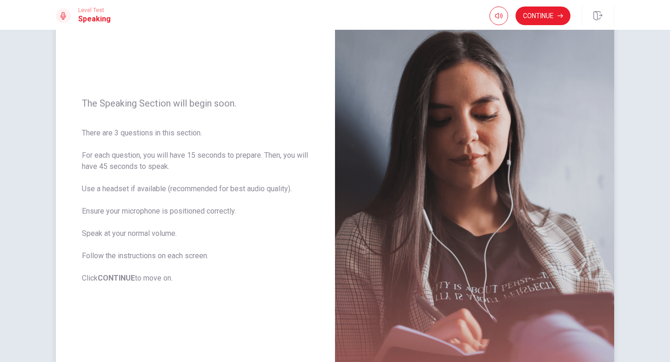
scroll to position [62, 0]
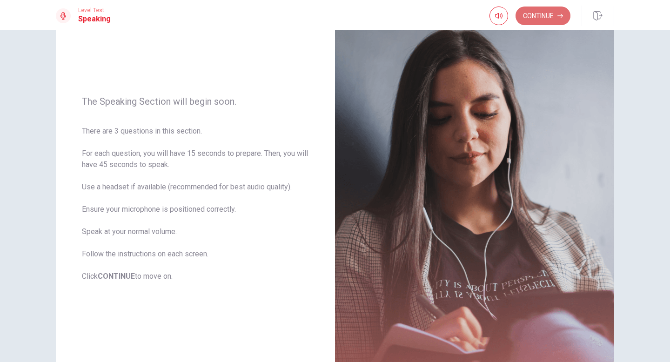
click at [530, 18] on button "Continue" at bounding box center [542, 16] width 55 height 19
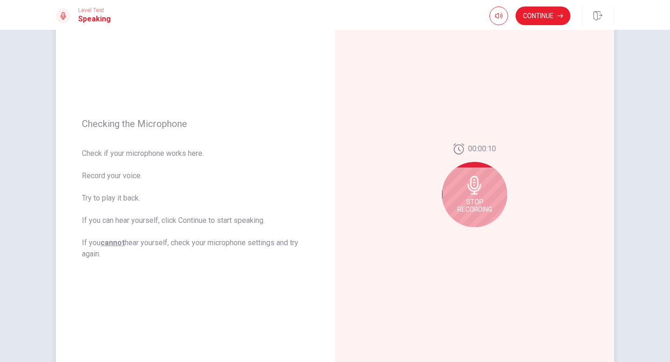
click at [479, 187] on icon at bounding box center [474, 185] width 13 height 19
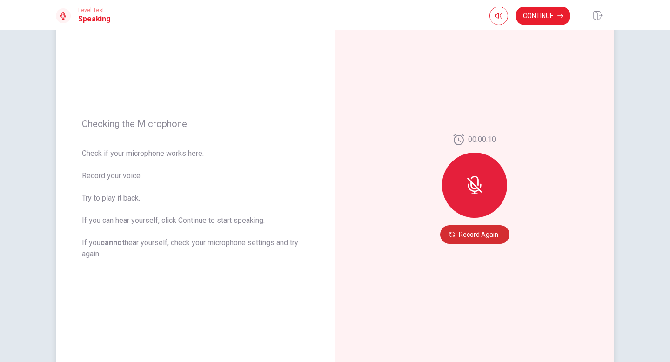
click at [475, 234] on button "Record Again" at bounding box center [474, 234] width 69 height 19
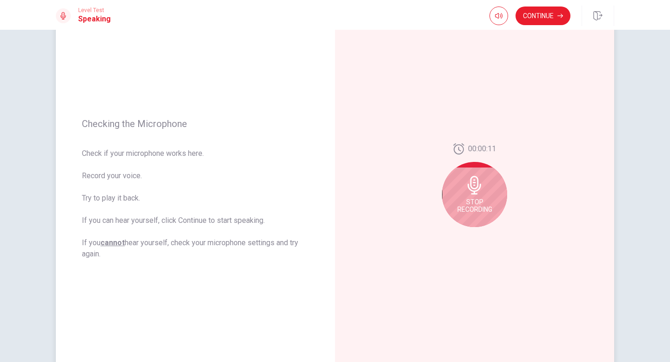
click at [480, 143] on div "00:00:11 Stop Recording" at bounding box center [474, 189] width 279 height 406
click at [480, 174] on div "Stop Recording" at bounding box center [474, 194] width 65 height 65
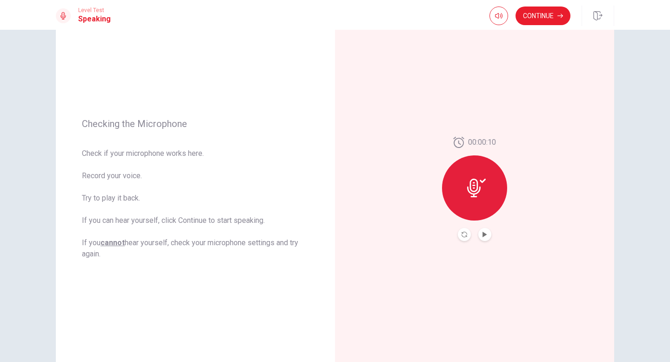
click at [482, 239] on button "Play Audio" at bounding box center [484, 234] width 13 height 13
click at [482, 241] on div "00:00:10" at bounding box center [474, 189] width 279 height 406
click at [464, 234] on icon "Record Again" at bounding box center [464, 235] width 6 height 6
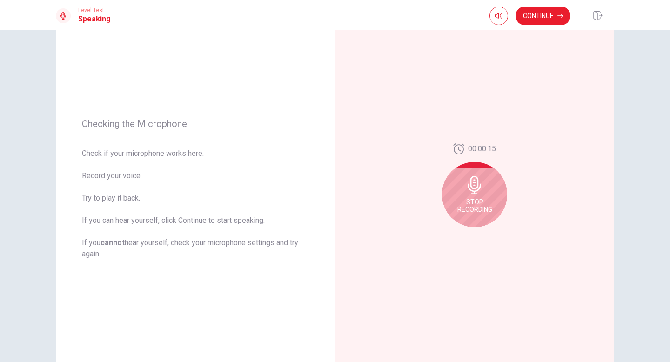
click at [461, 207] on span "Stop Recording" at bounding box center [474, 205] width 35 height 15
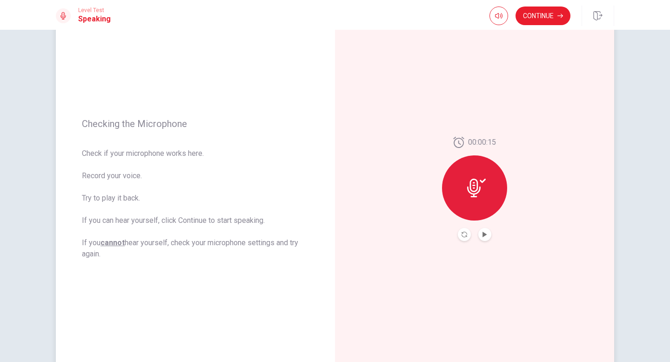
click at [468, 245] on div "00:00:15" at bounding box center [474, 189] width 279 height 406
click at [468, 236] on button "Record Again" at bounding box center [464, 234] width 13 height 13
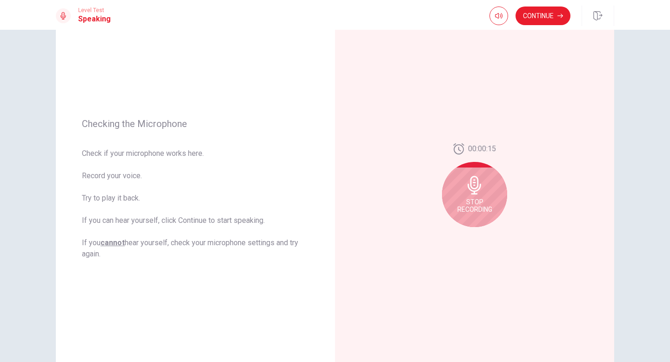
click at [471, 215] on div "Stop Recording" at bounding box center [474, 194] width 65 height 65
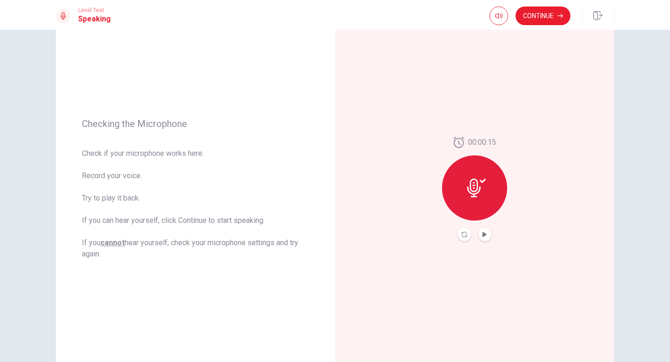
click at [462, 248] on div "00:00:15" at bounding box center [474, 189] width 279 height 406
click at [465, 231] on button "Record Again" at bounding box center [464, 234] width 13 height 13
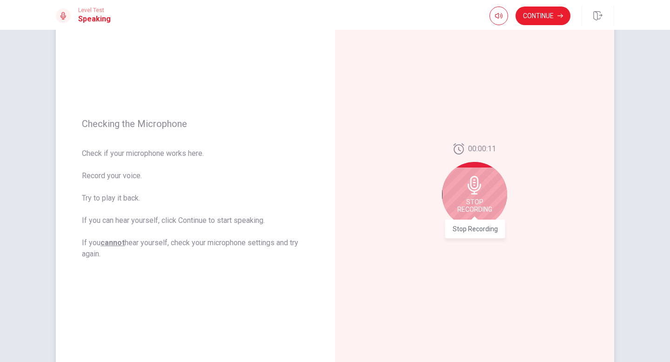
click at [470, 211] on span "Stop Recording" at bounding box center [474, 205] width 35 height 15
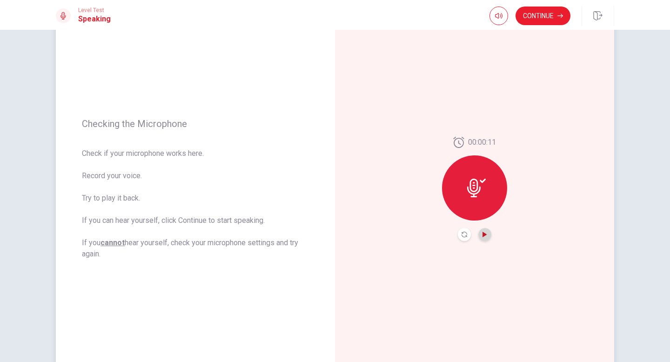
click at [483, 235] on icon "Play Audio" at bounding box center [484, 235] width 4 height 6
click at [551, 20] on button "Continue" at bounding box center [542, 16] width 55 height 19
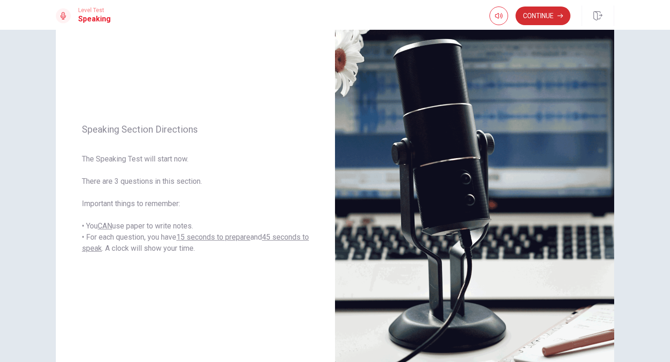
click at [544, 14] on button "Continue" at bounding box center [542, 16] width 55 height 19
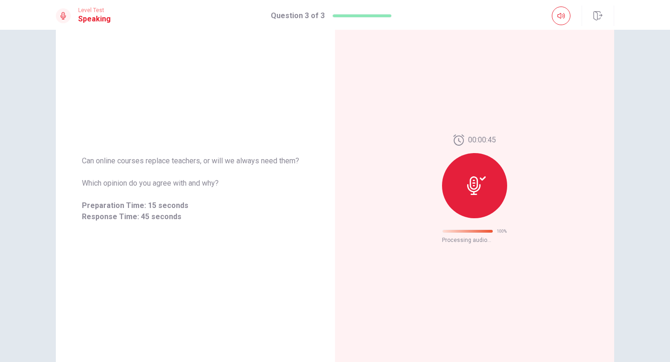
scroll to position [0, 0]
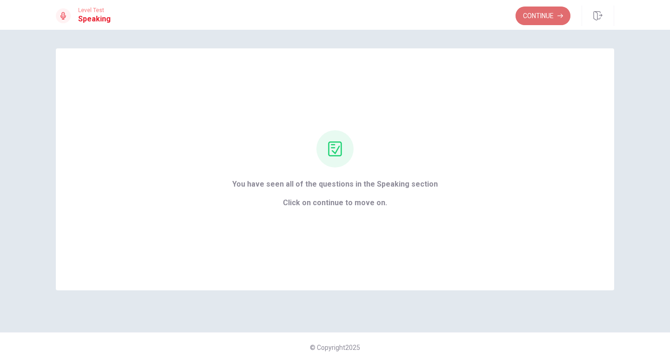
click at [548, 21] on button "Continue" at bounding box center [542, 16] width 55 height 19
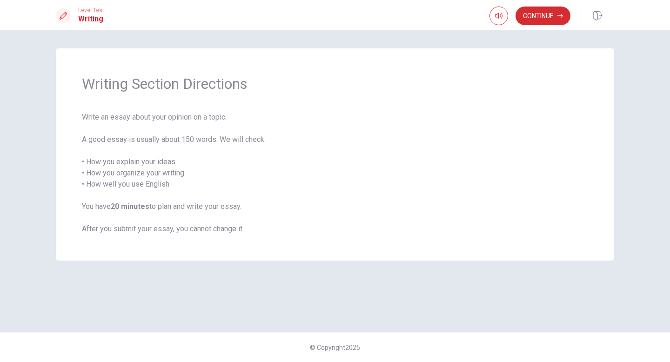
click at [543, 10] on button "Continue" at bounding box center [542, 16] width 55 height 19
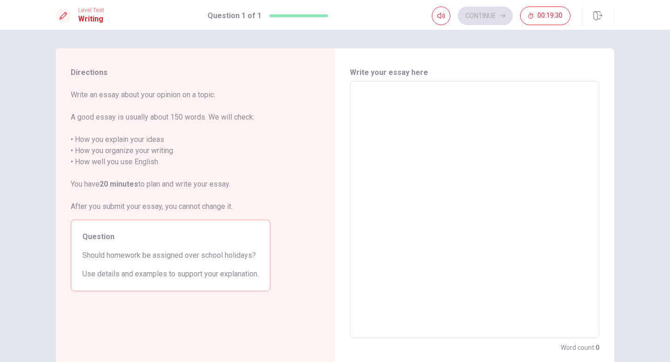
click at [243, 62] on div "Directions Write an essay about your opinion on a topic. A good essay is usuall…" at bounding box center [170, 209] width 229 height 323
click at [416, 89] on textarea at bounding box center [474, 210] width 236 height 242
type textarea "I"
type textarea "x"
type textarea "I"
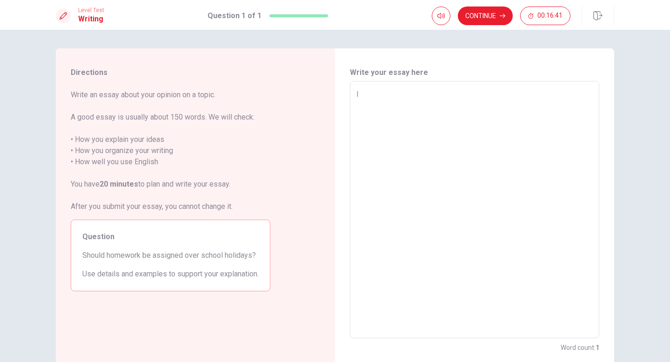
type textarea "x"
type textarea "I t"
type textarea "x"
type textarea "I th"
type textarea "x"
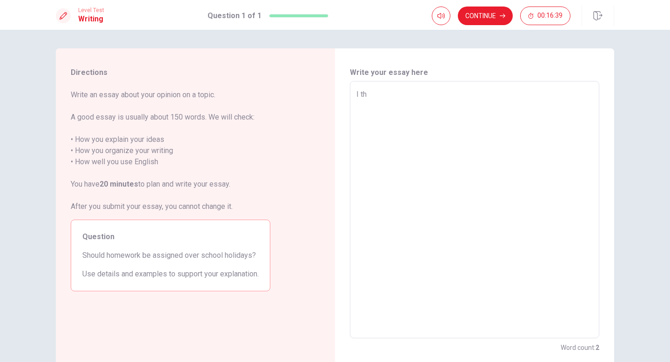
type textarea "I thi"
type textarea "x"
type textarea "I thin"
type textarea "x"
type textarea "I think"
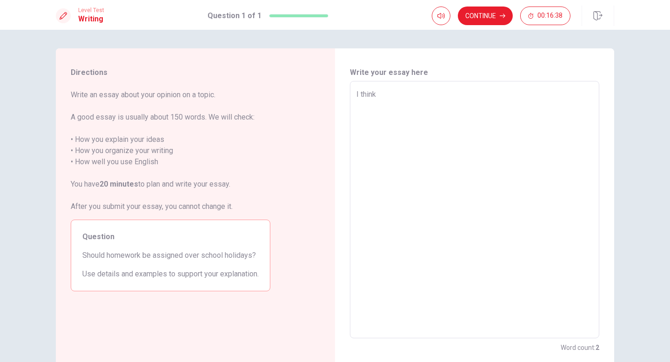
type textarea "x"
type textarea "I think"
type textarea "x"
type textarea "I think s"
type textarea "x"
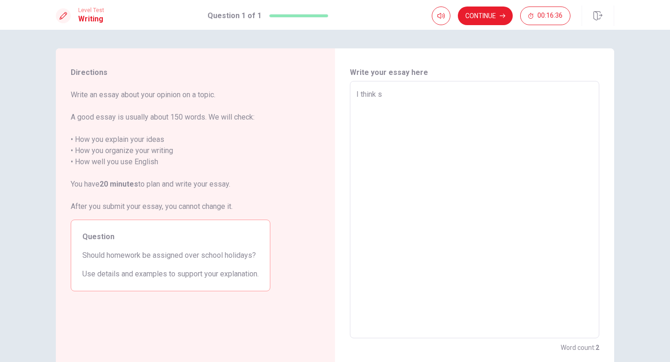
type textarea "I think st"
type textarea "x"
type textarea "I think stu"
type textarea "x"
type textarea "I think stud"
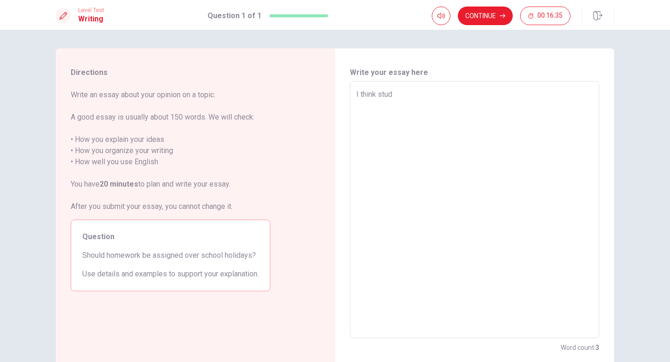
type textarea "x"
type textarea "I think stude"
type textarea "x"
type textarea "I think studen"
type textarea "x"
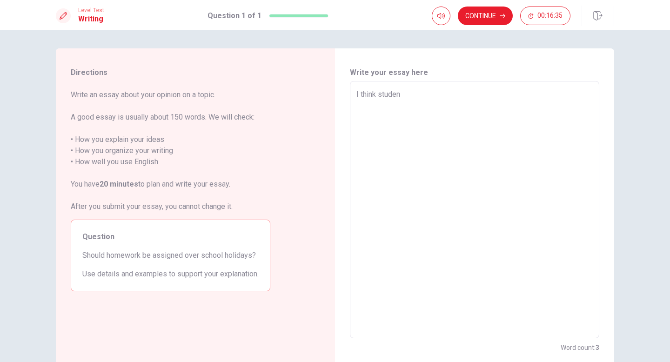
type textarea "I think student"
type textarea "x"
type textarea "I think students"
type textarea "x"
type textarea "I think students"
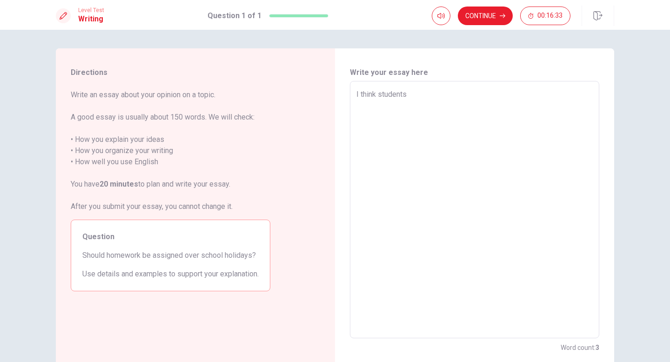
type textarea "x"
type textarea "I think students s"
type textarea "x"
type textarea "I think students sh"
type textarea "x"
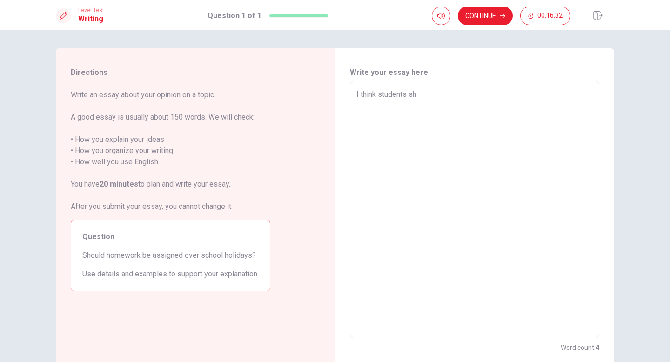
type textarea "I think students sho"
type textarea "x"
type textarea "I think students shou"
type textarea "x"
type textarea "I think students shoul"
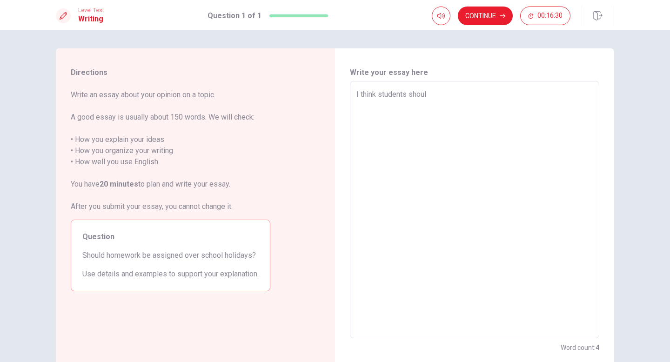
type textarea "x"
type textarea "I think students should"
type textarea "x"
type textarea "I think students should"
type textarea "x"
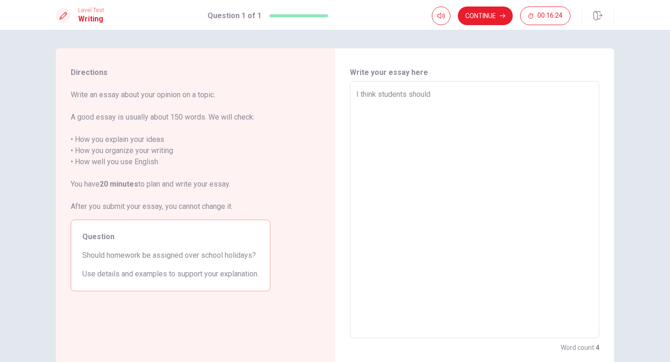
type textarea "I think students should n"
type textarea "x"
type textarea "I think students should no"
type textarea "x"
type textarea "I think students should not"
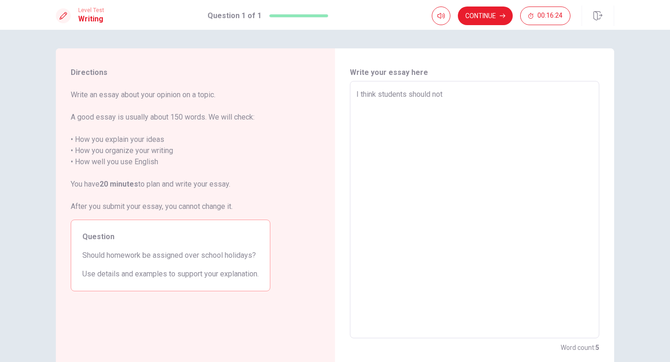
type textarea "x"
type textarea "I think students should not"
type textarea "x"
type textarea "I think students should not b"
type textarea "x"
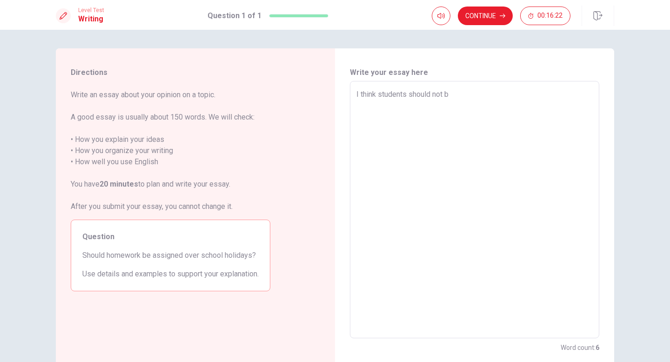
type textarea "I think students should not be"
type textarea "x"
type textarea "I think students should not be"
type textarea "x"
type textarea "I think students should not be g"
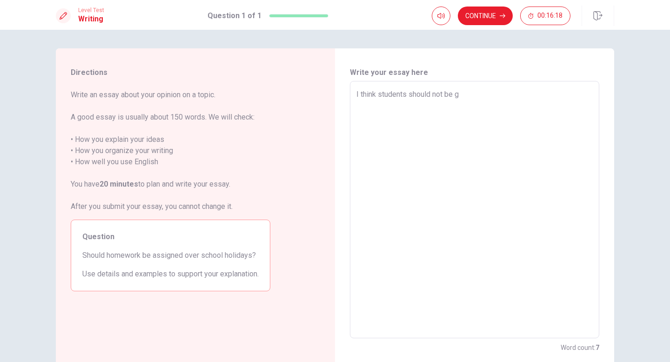
type textarea "x"
type textarea "I think students should not be gi"
type textarea "x"
type textarea "I think students should not be giv"
type textarea "x"
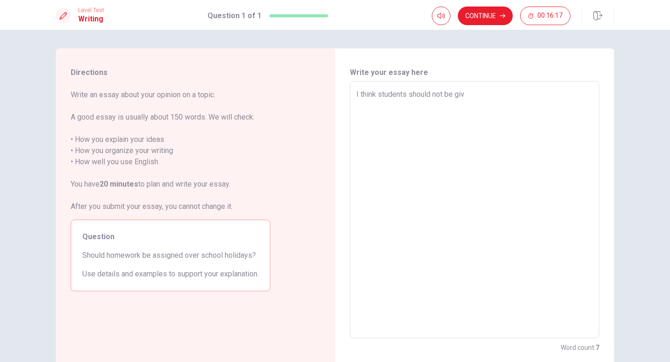
type textarea "I think students should not be give"
type textarea "x"
type textarea "I think students should not be givem"
type textarea "x"
type textarea "I think students should not be give"
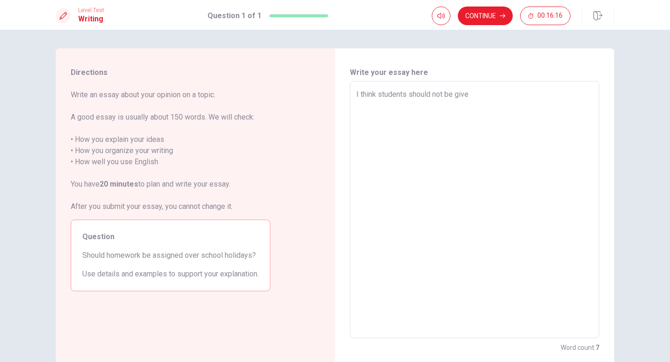
type textarea "x"
type textarea "I think students should not be given"
type textarea "x"
type textarea "I think students should not be given"
type textarea "x"
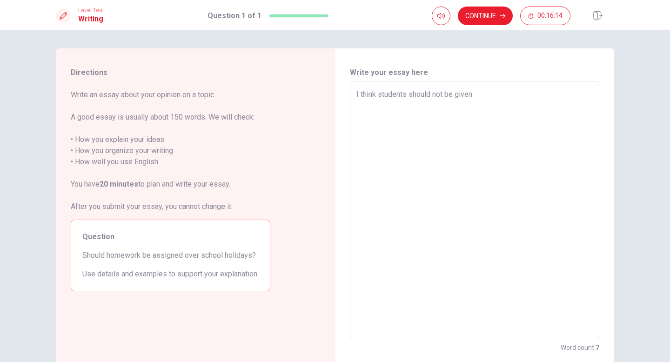
type textarea "I think students should not be given t"
type textarea "x"
type textarea "I think students should not be given to"
type textarea "x"
type textarea "I think students should not be given too"
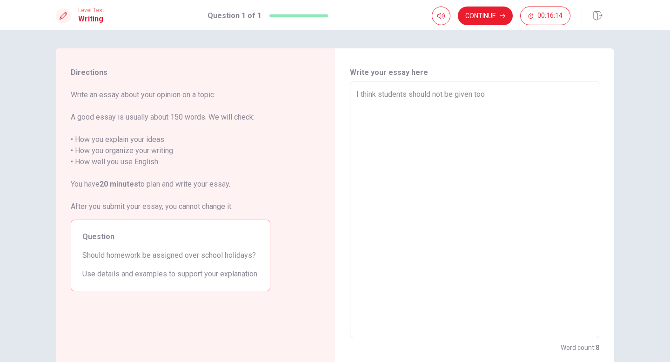
type textarea "x"
type textarea "I think students should not be given too"
type textarea "x"
type textarea "I think students should not be given too m"
type textarea "x"
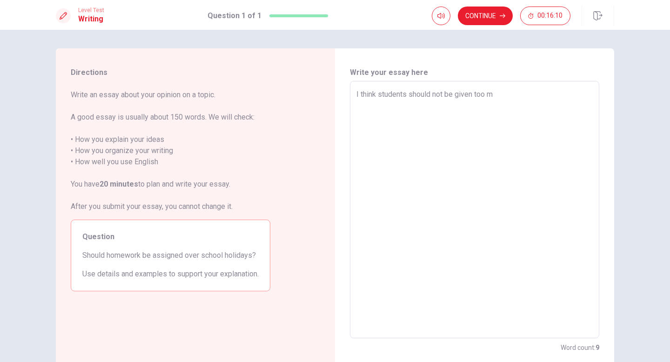
type textarea "I think students should not be given too mu"
type textarea "x"
type textarea "I think students should not be given too muc"
type textarea "x"
type textarea "I think students should not be given too much"
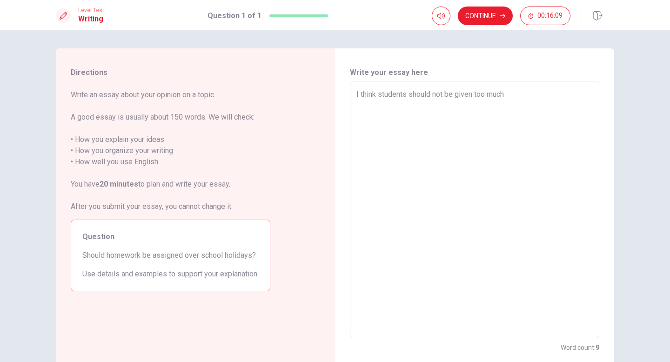
type textarea "x"
type textarea "I think students should not be given too much"
type textarea "x"
type textarea "I think students should not be given too much h"
type textarea "x"
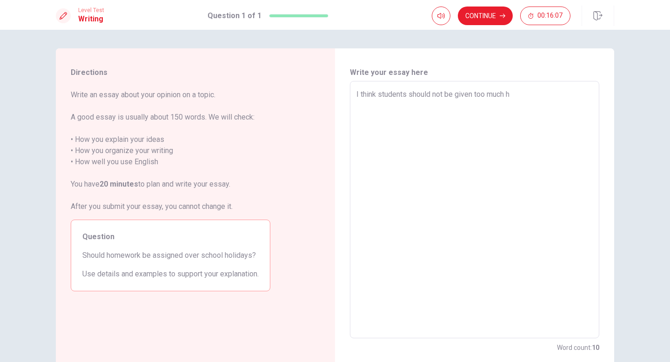
type textarea "I think students should not be given too much ho"
type textarea "x"
type textarea "I think students should not be given too much hom"
type textarea "x"
type textarea "I think students should not be given too much home"
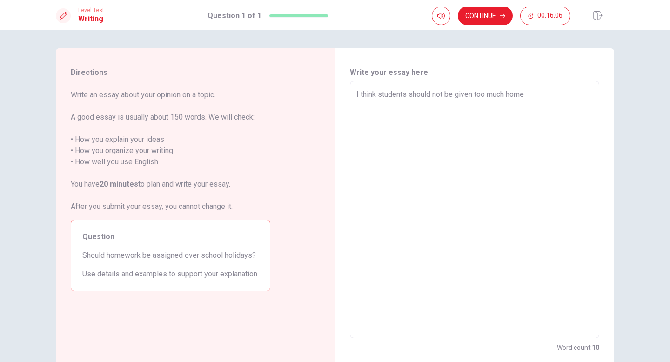
type textarea "x"
type textarea "I think students should not be given too much home"
type textarea "x"
type textarea "I think students should not be given too much home"
type textarea "x"
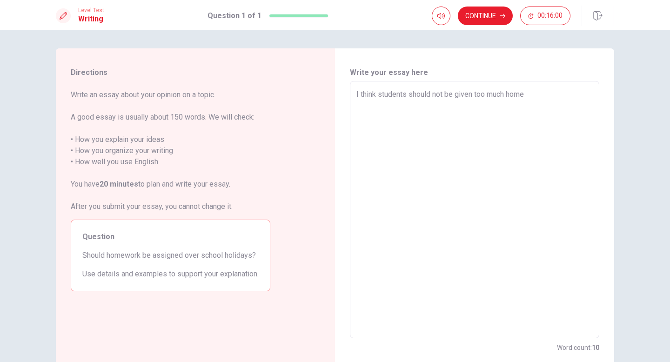
type textarea "I think students should not be given too much homew"
type textarea "x"
type textarea "I think students should not be given too much homewo"
type textarea "x"
type textarea "I think students should not be given too much homewor"
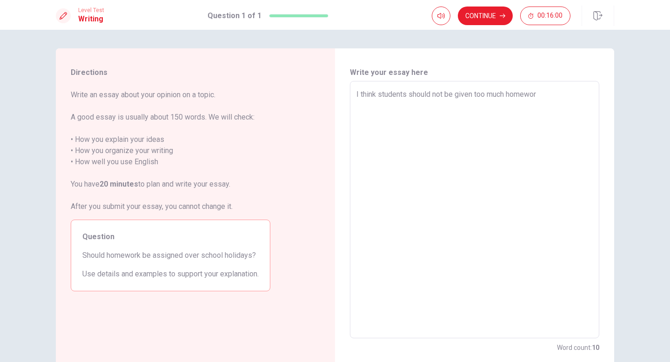
type textarea "x"
type textarea "I think students should not be given too much homework"
type textarea "x"
type textarea "I think students should not be given too much homework"
type textarea "x"
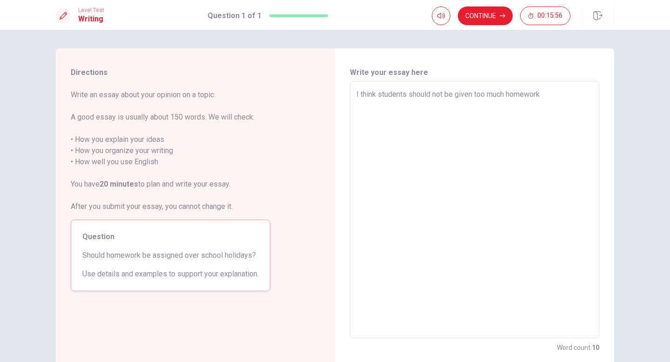
type textarea "I think students should not be given too much homework d"
type textarea "x"
type textarea "I think students should not be given too much homework du"
type textarea "x"
type textarea "I think students should not be given too much homework dur"
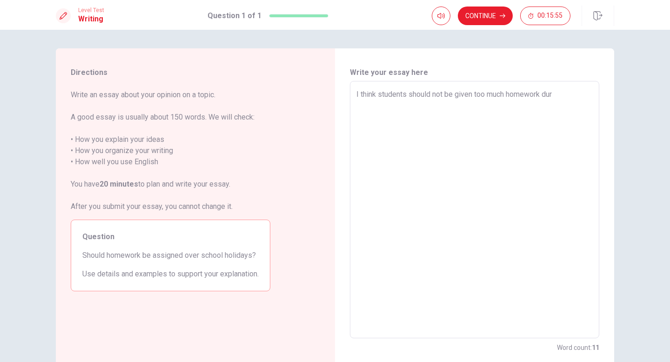
type textarea "x"
type textarea "I think students should not be given too much homework duri"
type textarea "x"
type textarea "I think students should not be given too much homework durin"
type textarea "x"
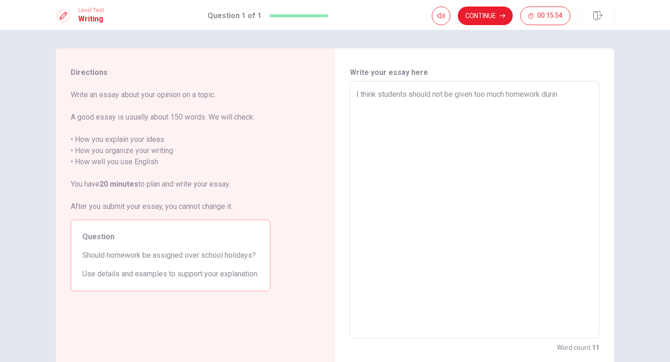
type textarea "I think students should not be given too much homework during"
type textarea "x"
type textarea "I think students should not be given too much homework durin"
type textarea "x"
type textarea "I think students should not be given too much homework duri"
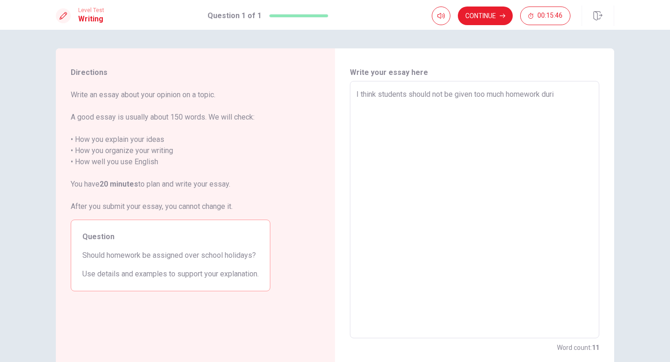
type textarea "x"
type textarea "I think students should not be given too much homework dur"
type textarea "x"
type textarea "I think students should not be given too much homework du"
type textarea "x"
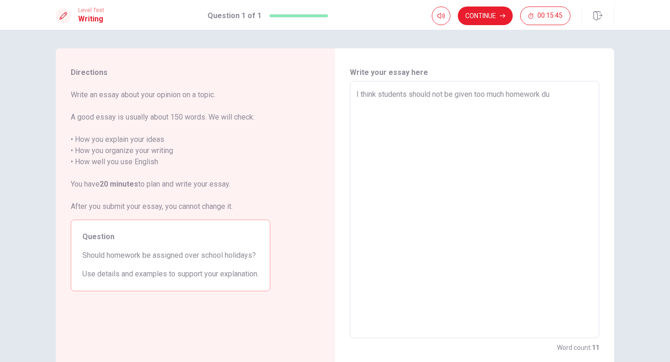
type textarea "I think students should not be given too much homework d"
type textarea "x"
type textarea "I think students should not be given too much homework"
type textarea "x"
type textarea "I think students should not be given too much homework s"
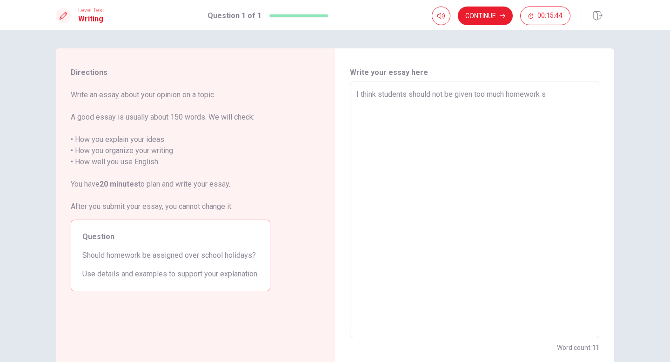
type textarea "x"
type textarea "I think students should not be given too much homework sc"
type textarea "x"
type textarea "I think students should not be given too much homework sch"
type textarea "x"
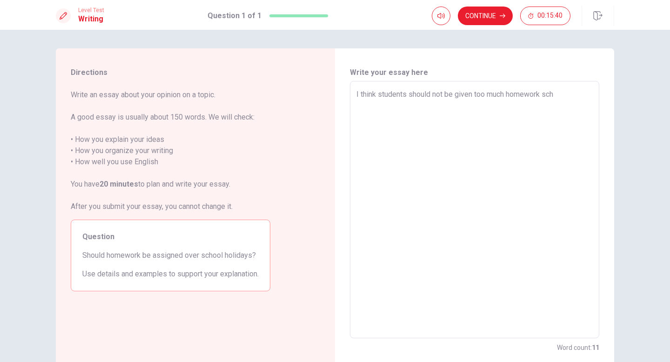
type textarea "I think students should not be given too much homework schh"
type textarea "x"
type textarea "I think students should not be given too much homework schho"
type textarea "x"
type textarea "I think students should not be given too much homework schh"
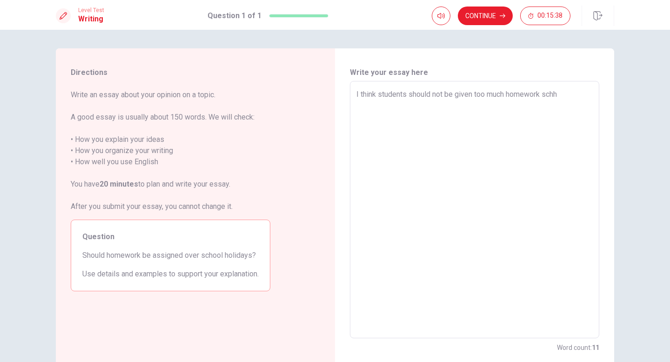
type textarea "x"
type textarea "I think students should not be given too much homework sch"
type textarea "x"
type textarea "I think students should not be given too much homework scho"
type textarea "x"
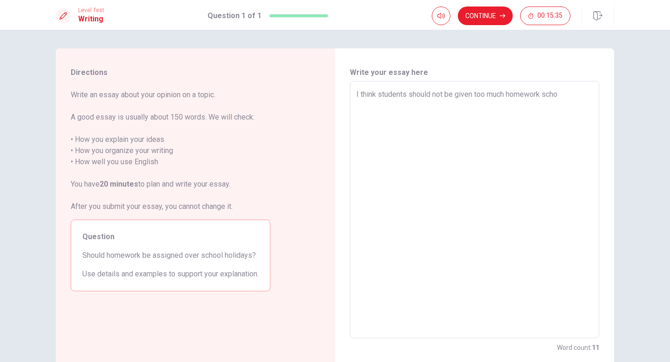
type textarea "I think students should not be given too much homework schoo"
type textarea "x"
type textarea "I think students should not be given too much homework school"
type textarea "x"
type textarea "I think students should not be given too much homework school"
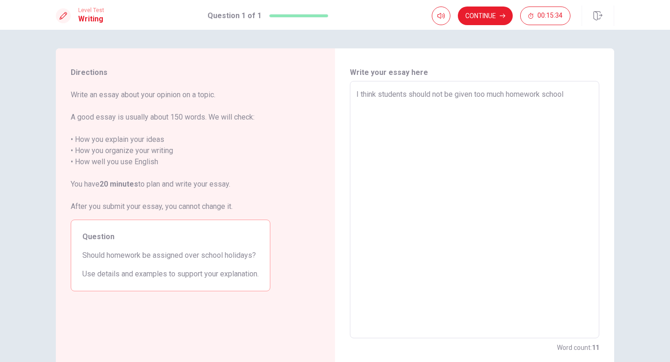
type textarea "x"
type textarea "I think students should not be given too much homework school h"
type textarea "x"
type textarea "I think students should not be given too much homework school ho"
type textarea "x"
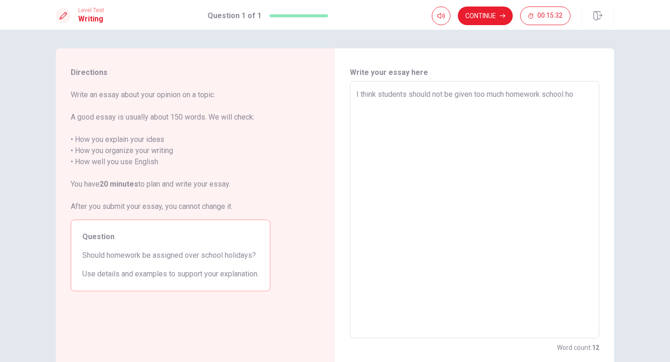
type textarea "I think students should not be given too much homework school hol"
type textarea "x"
type textarea "I think students should not be given too much homework school [DATE]"
type textarea "x"
type textarea "I think students should not be given too much homework school holid"
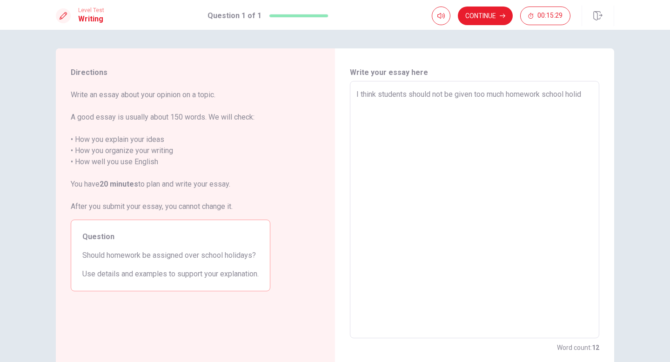
type textarea "x"
type textarea "I think students should not be given too much homework school holida"
type textarea "x"
type textarea "I think students should not be given too much homework school holiday"
type textarea "x"
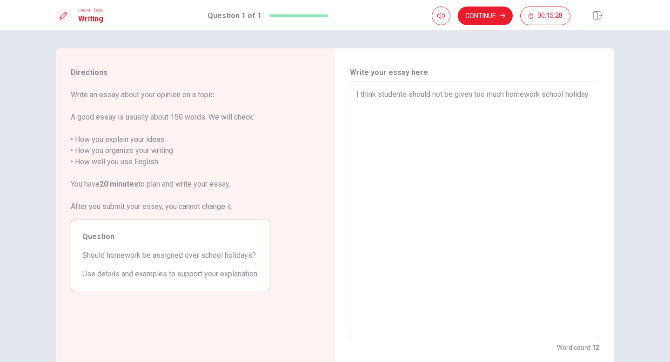
type textarea "I think students should not be given too much homework school holidays"
type textarea "x"
type textarea "I think students should not be given too much homework school holidays"
type textarea "x"
type textarea "I think students should not be given too much homework school holidays"
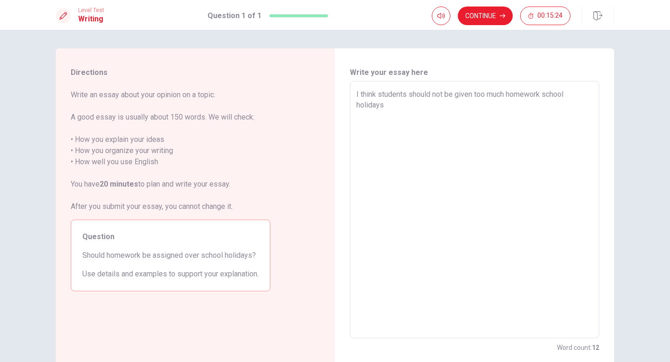
type textarea "x"
type textarea "I think students should not be given too much homework school holidays."
type textarea "x"
type textarea "I think students should not be given too much homework school holidays.H"
type textarea "x"
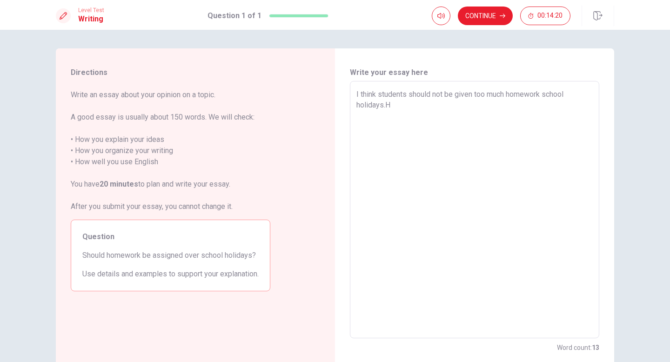
type textarea "I think students should not be given too much homework school holidays.Ho"
type textarea "x"
type textarea "I think students should not be given too much homework school holidays.Hol"
type textarea "x"
type textarea "I think students should not be given too much homework school holidays.[DATE]"
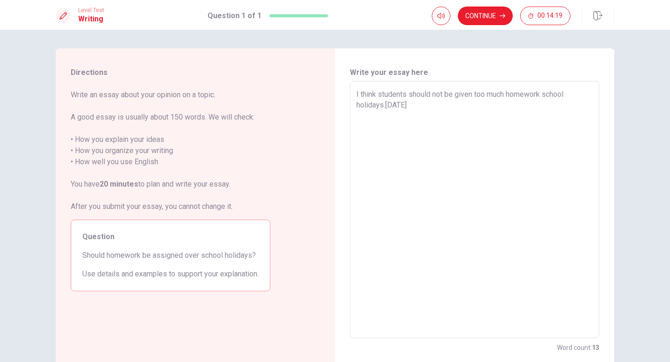
type textarea "x"
type textarea "I think students should not be given too much homework school holidays.Holid"
type textarea "x"
type textarea "I think students should not be given too much homework school holidays.[GEOGRAP…"
type textarea "x"
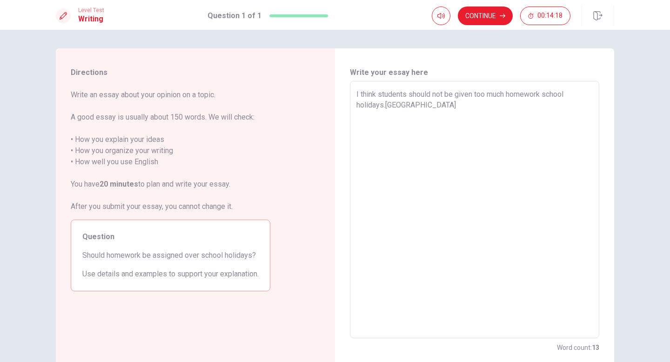
type textarea "I think students should not be given too much homework school [DOMAIN_NAME]"
type textarea "x"
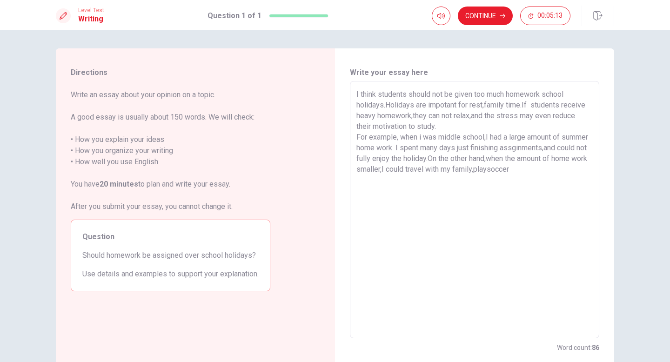
click at [528, 169] on textarea "I think students should not be given too much homework school holidays.Holidays…" at bounding box center [474, 210] width 236 height 242
click at [576, 169] on textarea "I think students should not be given too much homework school holidays.Holidays…" at bounding box center [474, 210] width 236 height 242
click at [441, 128] on textarea "I think students should not be given too much homework school holidays.Holidays…" at bounding box center [474, 210] width 236 height 242
click at [356, 92] on div "I think students should not be given too much homework school holidays.Holidays…" at bounding box center [474, 209] width 249 height 257
click at [356, 134] on textarea "I think students should not be given too much homework school holidays.Holidays…" at bounding box center [474, 210] width 236 height 242
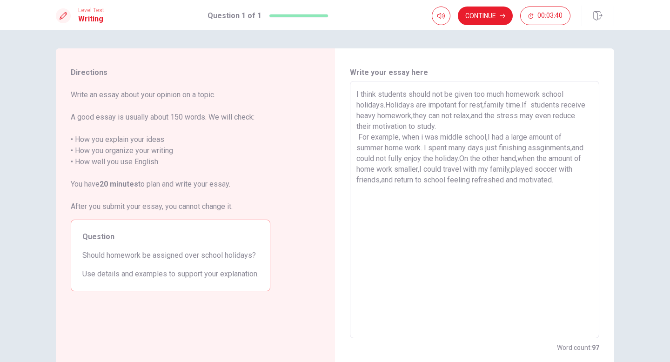
click at [356, 92] on div "I think students should not be given too much homework school holidays.Holidays…" at bounding box center [474, 209] width 249 height 257
click at [355, 91] on div "I think students should not be given too much homework school holidays.Holidays…" at bounding box center [474, 209] width 249 height 257
click at [358, 93] on textarea "I think students should not be given too much homework school holidays.Holidays…" at bounding box center [474, 210] width 236 height 242
click at [354, 93] on div "I think students should not be given too much homework school holidays.Holidays…" at bounding box center [474, 209] width 249 height 257
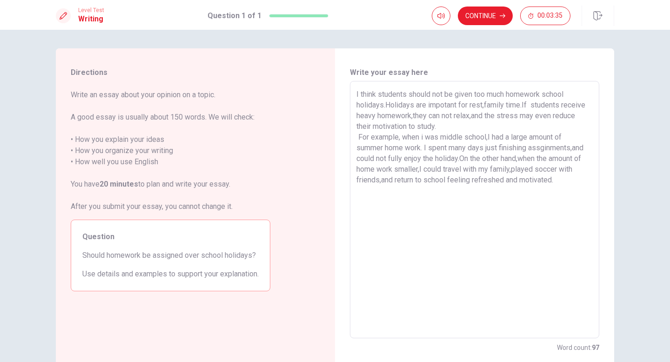
click at [356, 93] on textarea "I think students should not be given too much homework school holidays.Holidays…" at bounding box center [474, 210] width 236 height 242
click at [379, 186] on textarea "I think students should not be given too much homework school holidays.Holidays…" at bounding box center [474, 210] width 236 height 242
click at [407, 147] on textarea "I think students should not be given too much homework school holidays.Holidays…" at bounding box center [474, 210] width 236 height 242
click at [510, 202] on textarea "I think students should not be given too much homework school holidays.Holidays…" at bounding box center [474, 210] width 236 height 242
click at [378, 167] on textarea "I think students should not be given too much homework school holidays.Holidays…" at bounding box center [474, 210] width 236 height 242
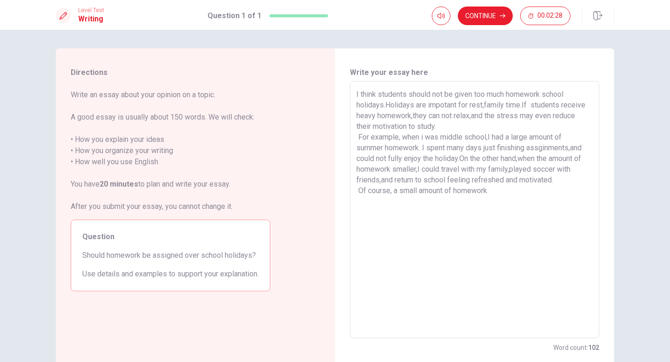
click at [515, 191] on textarea "I think students should not be given too much homework school holidays.Holidays…" at bounding box center [474, 210] width 236 height 242
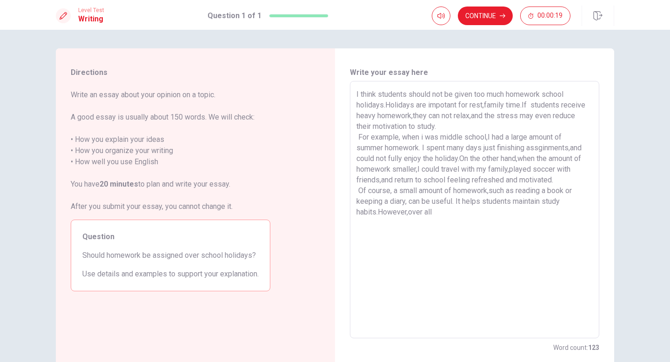
click at [425, 213] on textarea "I think students should not be given too much homework school holidays.Holidays…" at bounding box center [474, 210] width 236 height 242
click at [448, 213] on textarea "I think students should not be given too much homework school holidays.Holidays…" at bounding box center [474, 210] width 236 height 242
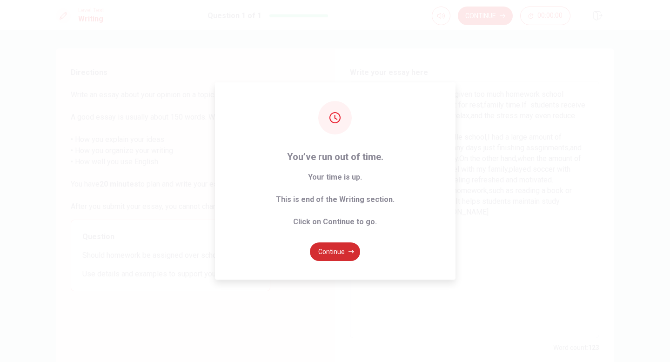
click at [336, 250] on button "Continue" at bounding box center [335, 251] width 50 height 19
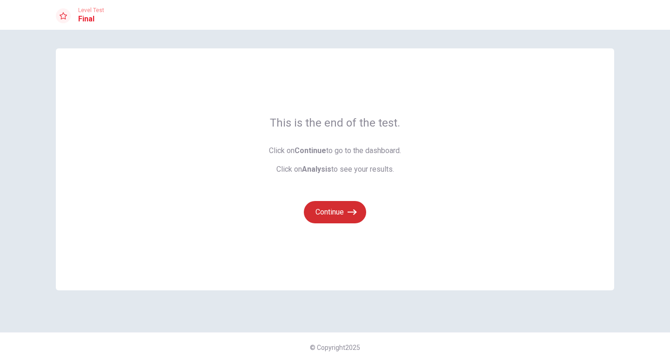
click at [331, 213] on button "Continue" at bounding box center [335, 212] width 62 height 22
